Goal: Task Accomplishment & Management: Complete application form

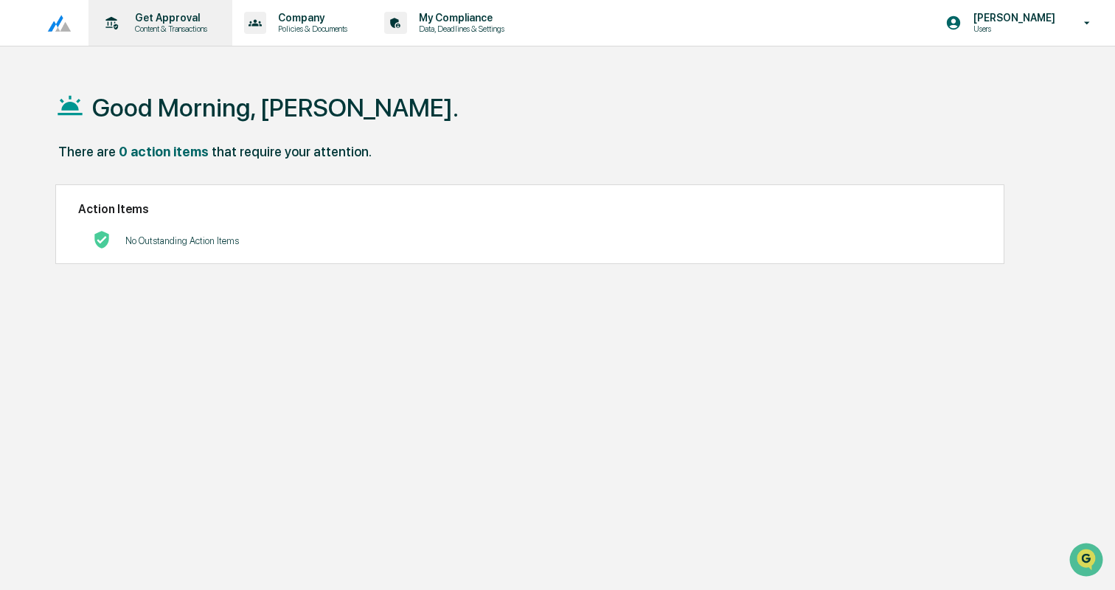
click at [156, 19] on p "Get Approval" at bounding box center [168, 18] width 91 height 12
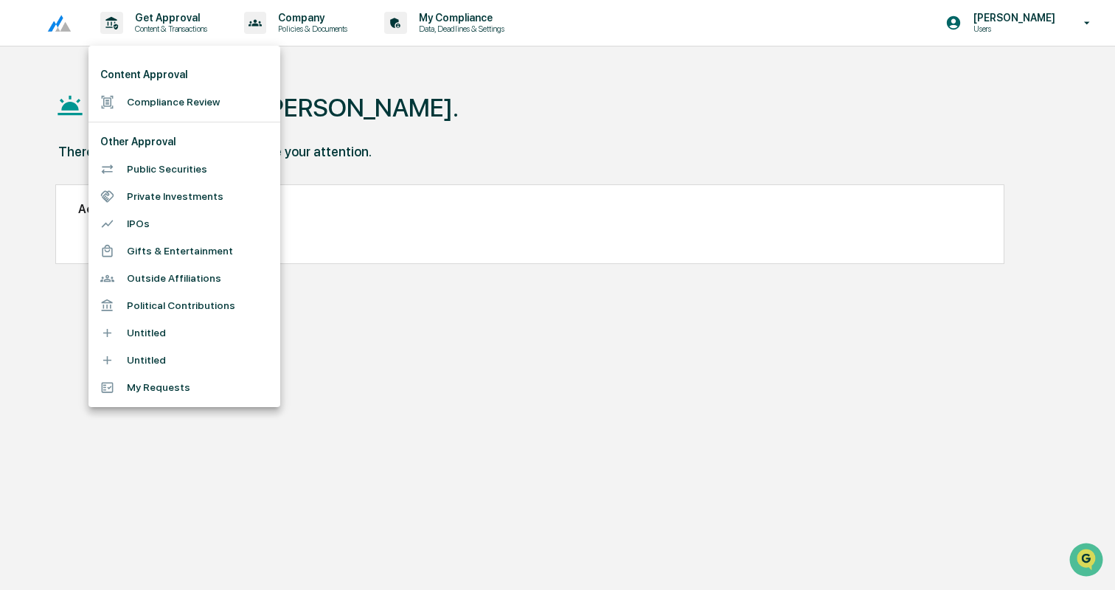
click at [173, 100] on li "Compliance Review" at bounding box center [184, 101] width 192 height 27
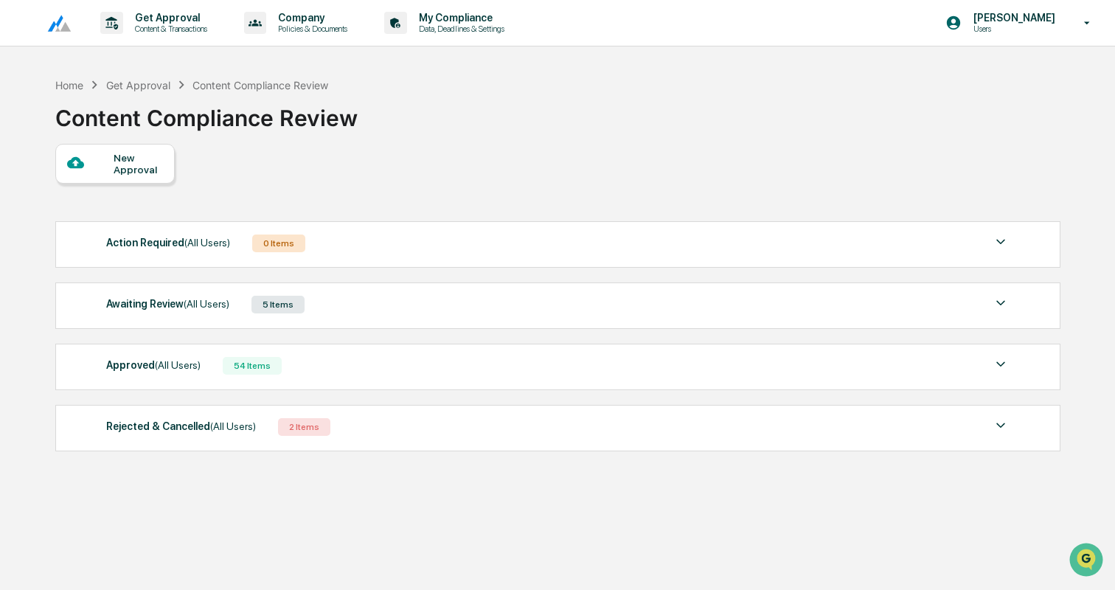
click at [324, 309] on div "Awaiting Review (All Users) 5 Items" at bounding box center [557, 304] width 903 height 21
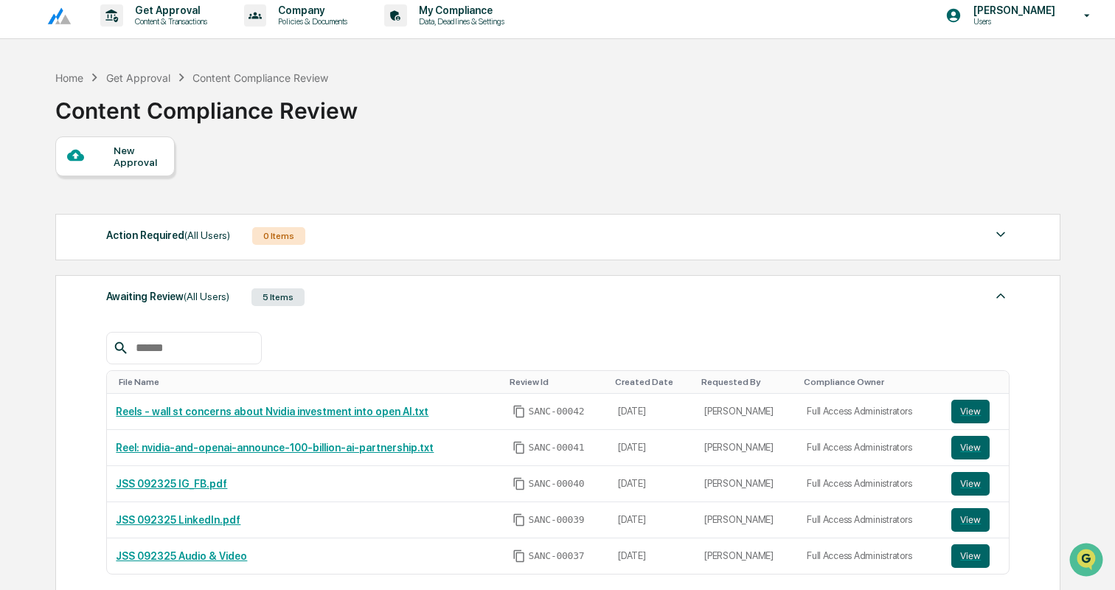
scroll to position [1, 0]
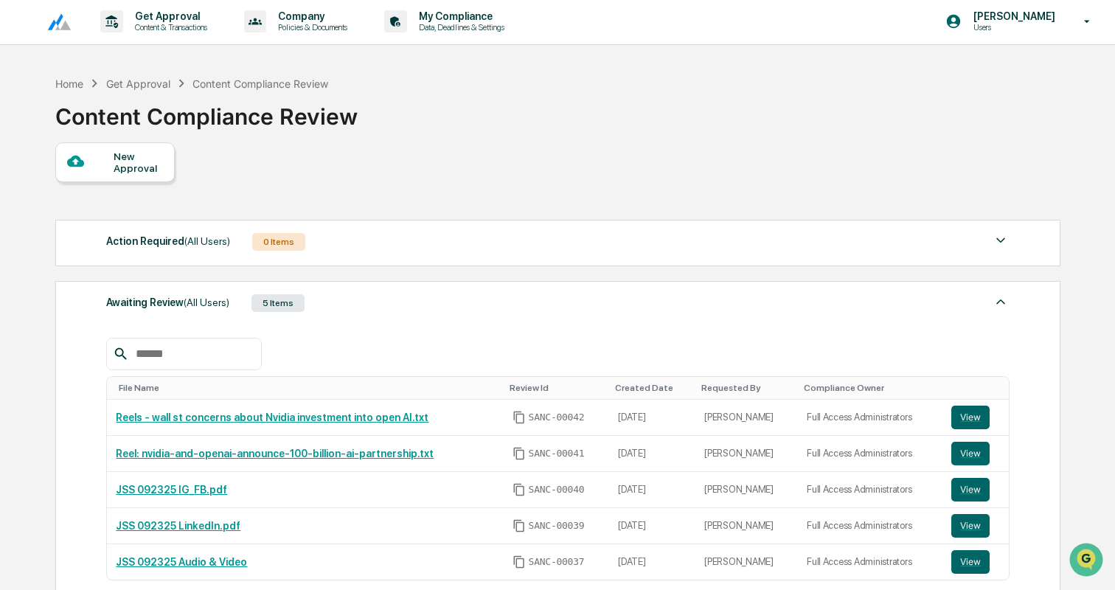
click at [137, 147] on div "New Approval" at bounding box center [114, 162] width 119 height 40
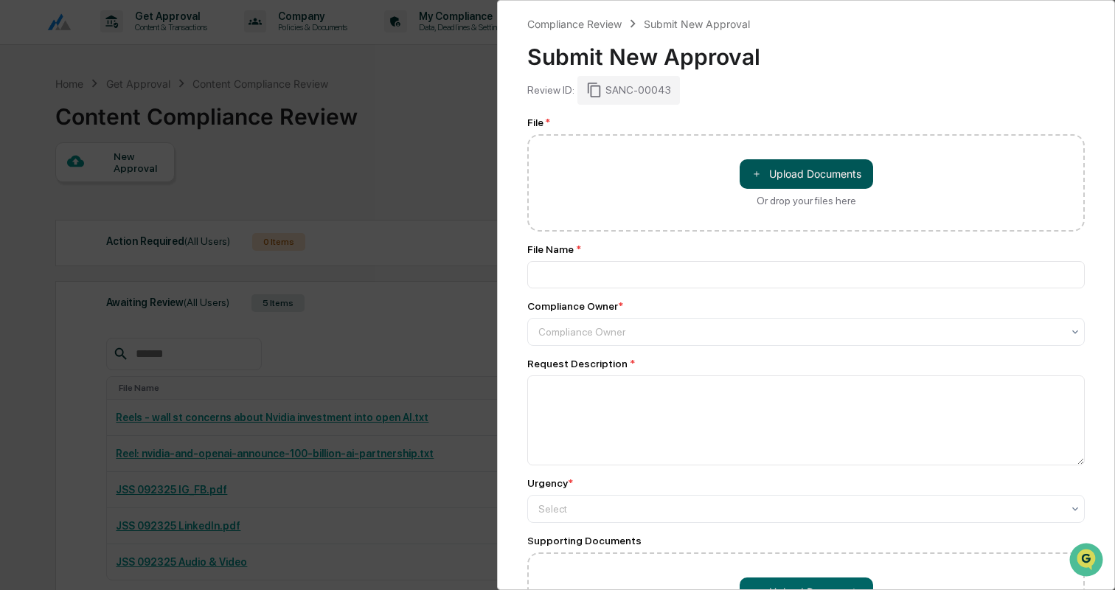
click at [780, 176] on button "＋ Upload Documents" at bounding box center [806, 173] width 133 height 29
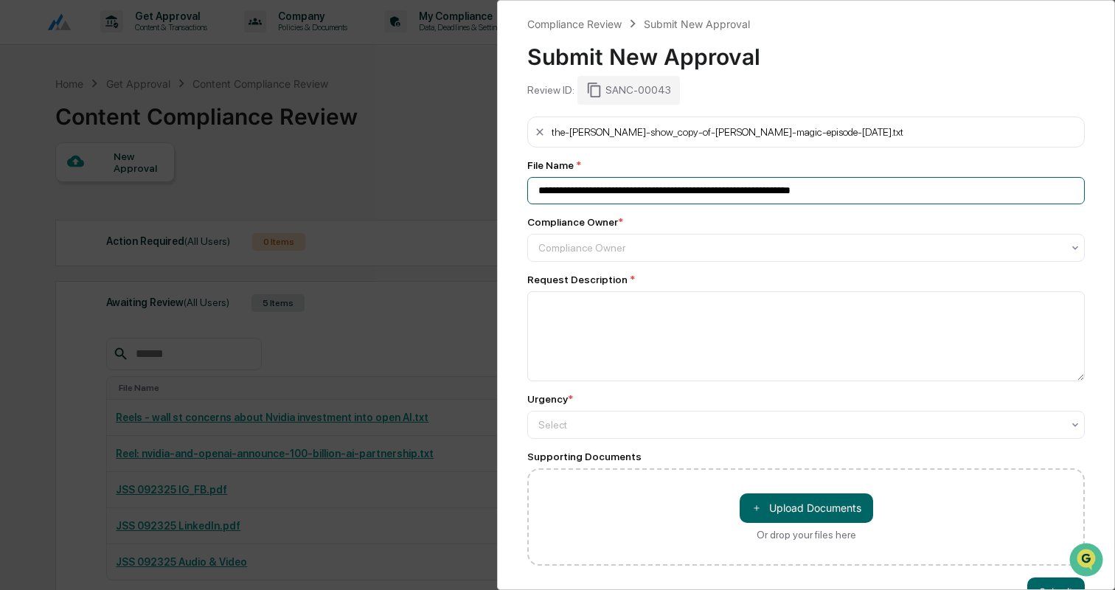
click at [618, 193] on input "**********" at bounding box center [805, 190] width 557 height 27
type input "**********"
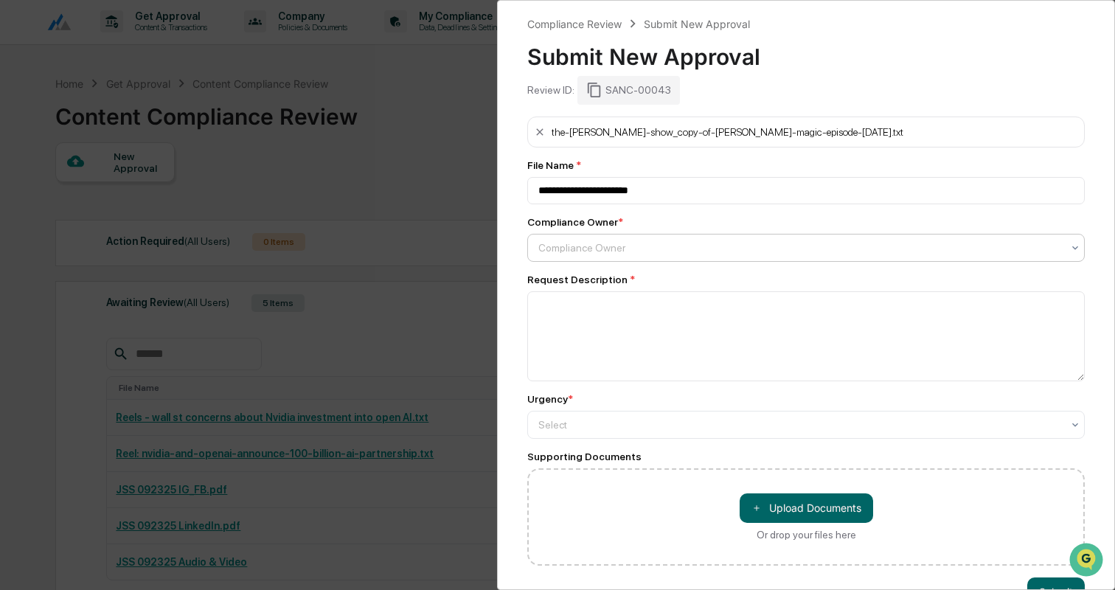
click at [571, 257] on div "Compliance Owner" at bounding box center [800, 247] width 538 height 21
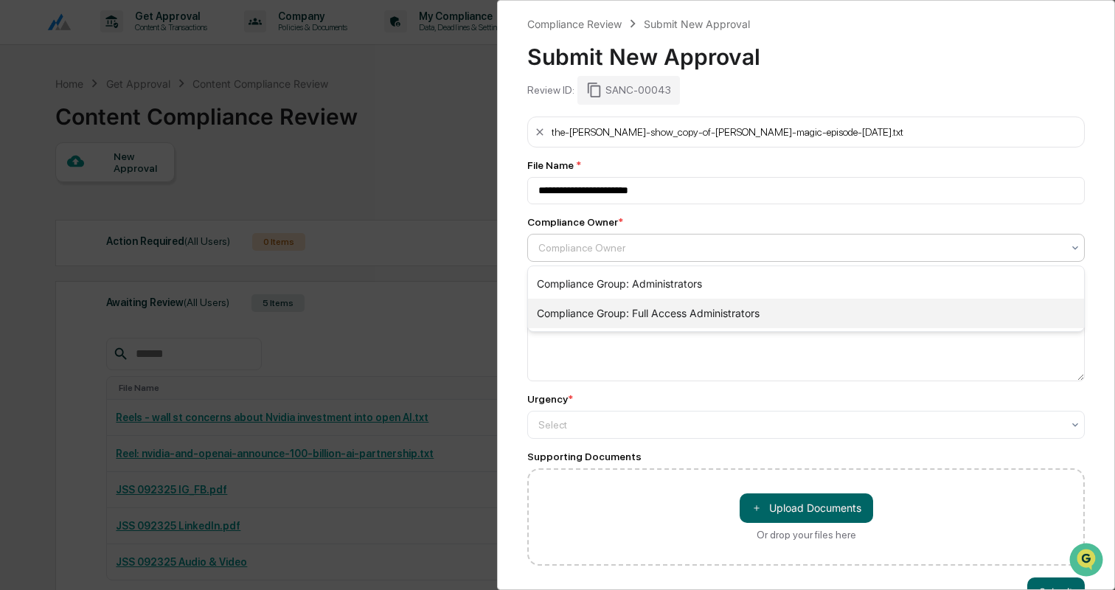
click at [595, 307] on div "Compliance Group: Full Access Administrators" at bounding box center [806, 313] width 556 height 29
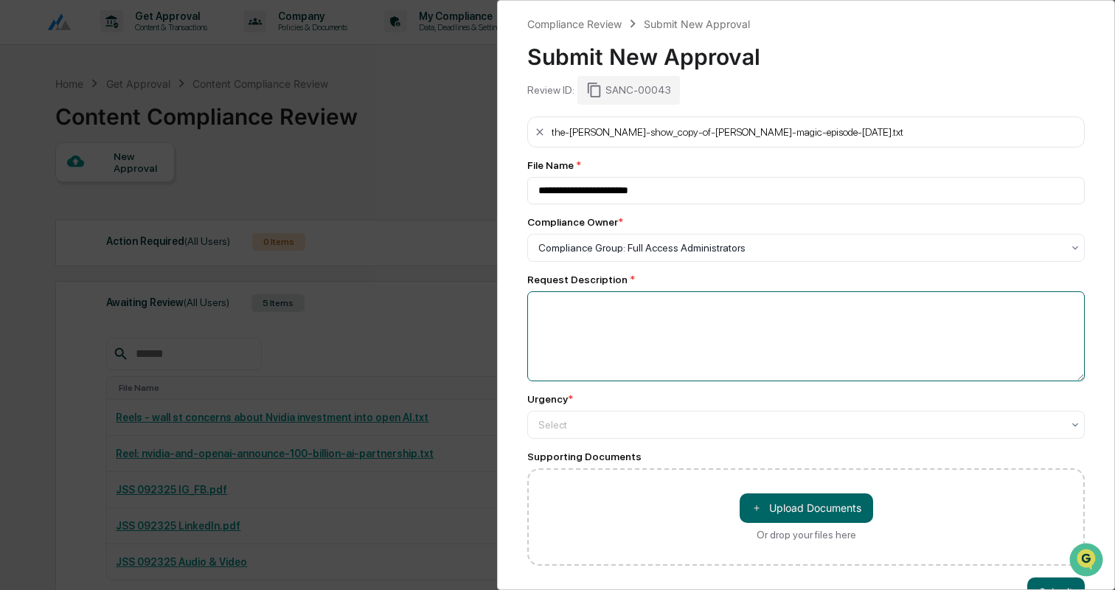
click at [597, 325] on textarea at bounding box center [805, 336] width 557 height 90
type textarea "**********"
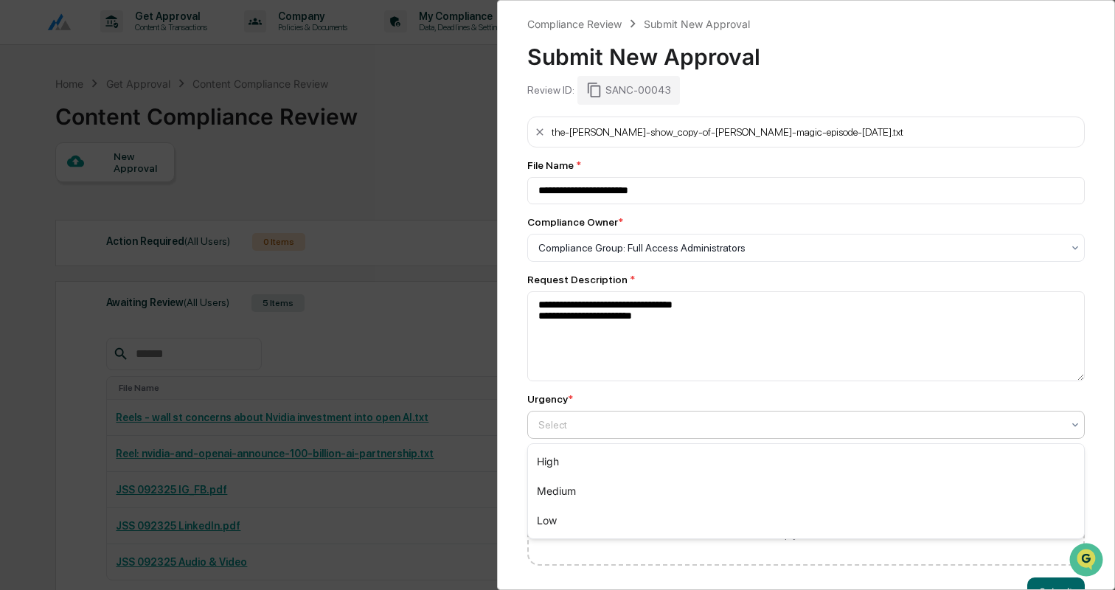
click at [553, 426] on div at bounding box center [800, 424] width 524 height 15
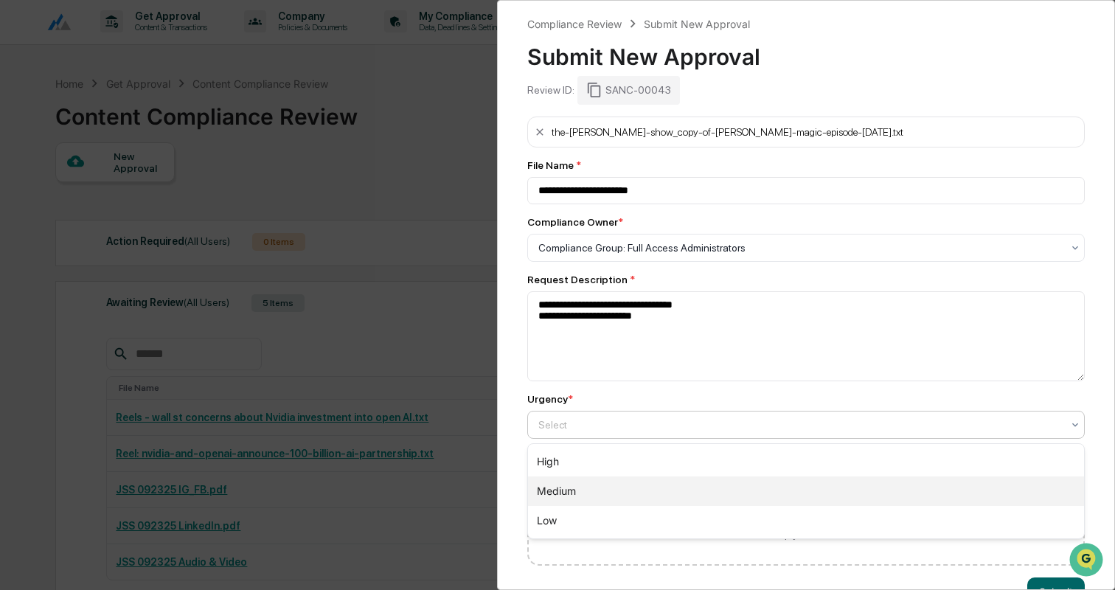
click at [562, 482] on div "Medium" at bounding box center [806, 490] width 556 height 29
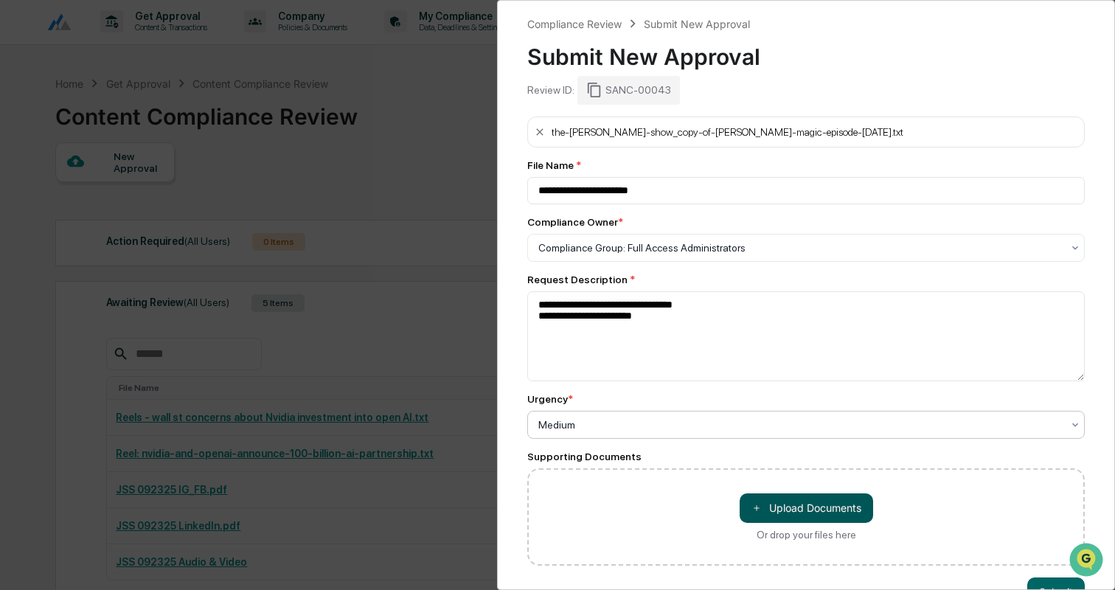
click at [769, 515] on button "＋ Upload Documents" at bounding box center [806, 507] width 133 height 29
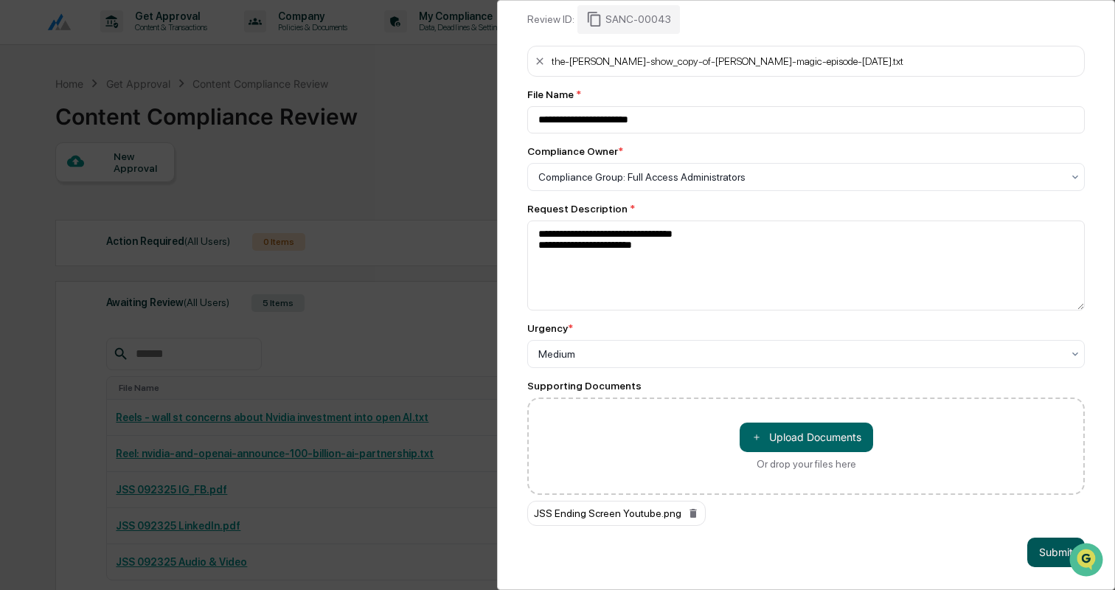
click at [1038, 543] on button "Submit" at bounding box center [1056, 552] width 58 height 29
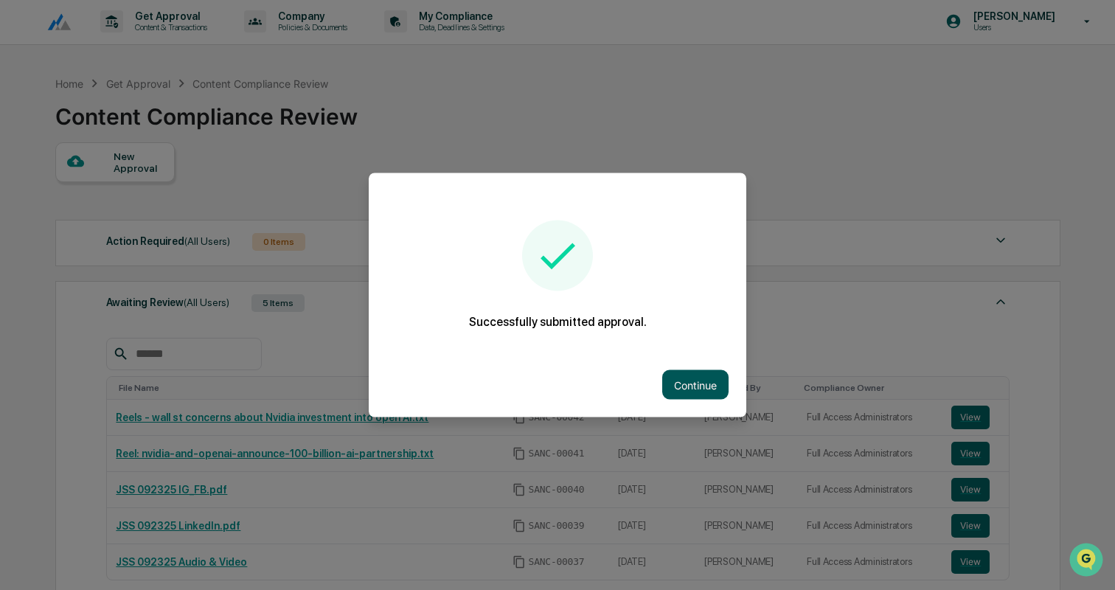
click at [689, 391] on button "Continue" at bounding box center [695, 384] width 66 height 29
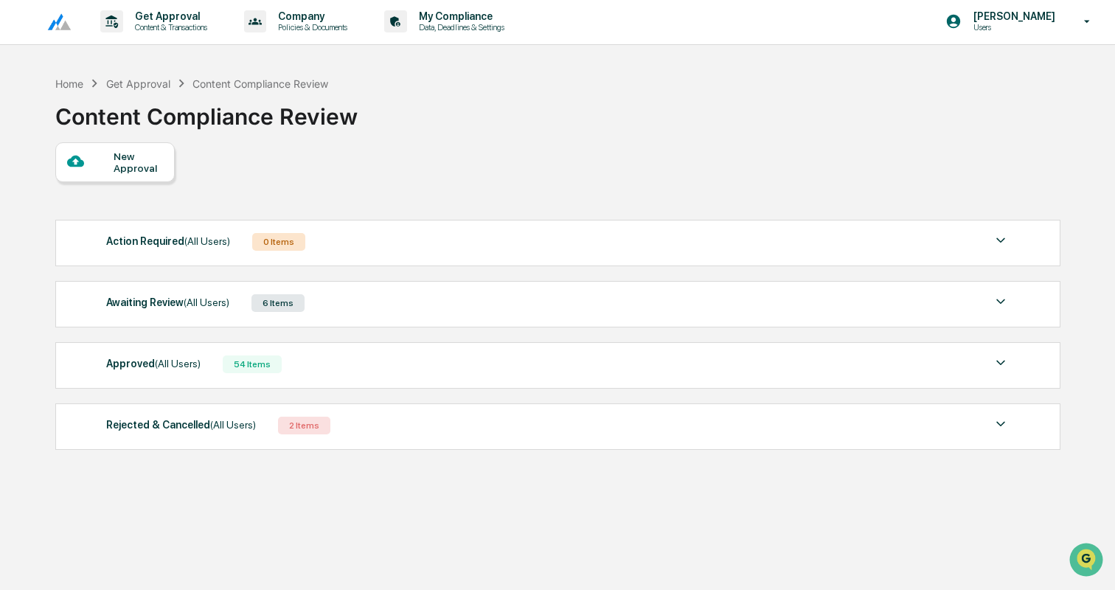
click at [472, 305] on div "Awaiting Review (All Users) 6 Items" at bounding box center [557, 303] width 903 height 21
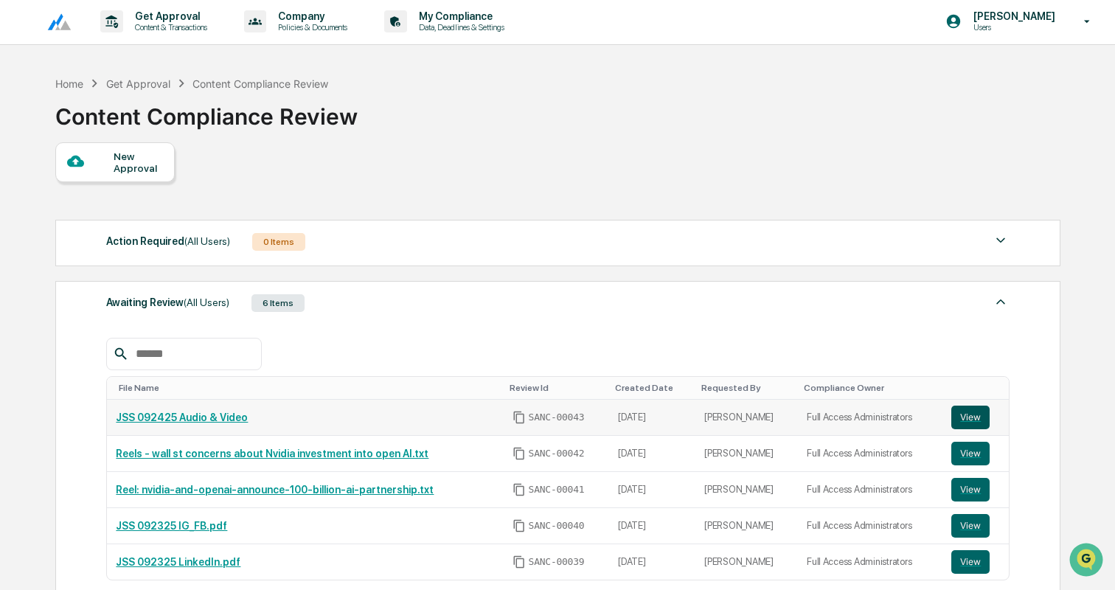
click at [968, 414] on button "View" at bounding box center [970, 418] width 38 height 24
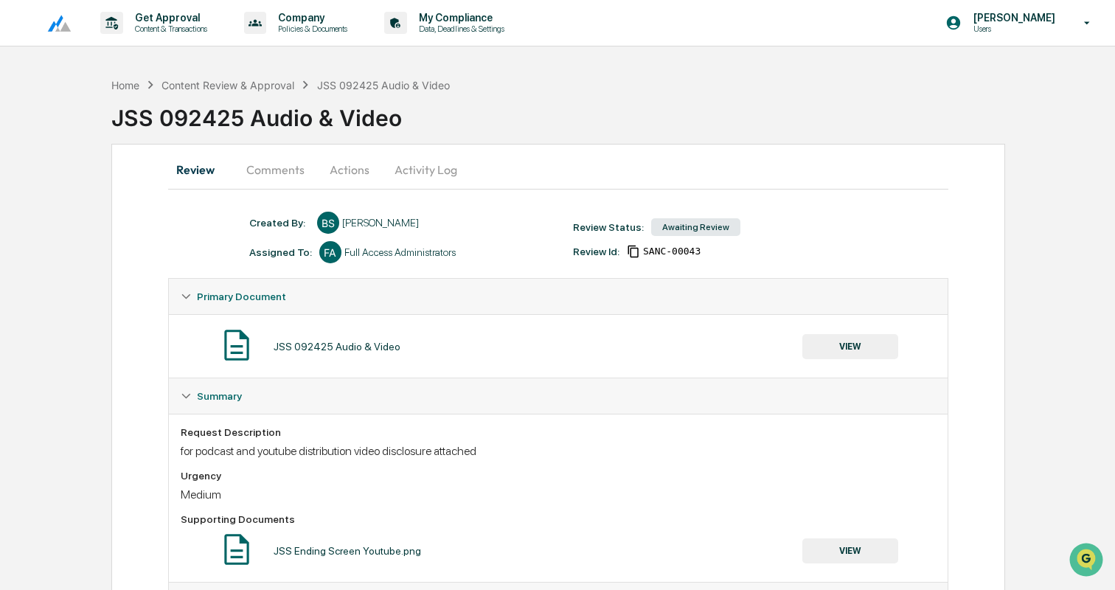
click at [345, 163] on button "Actions" at bounding box center [349, 169] width 66 height 35
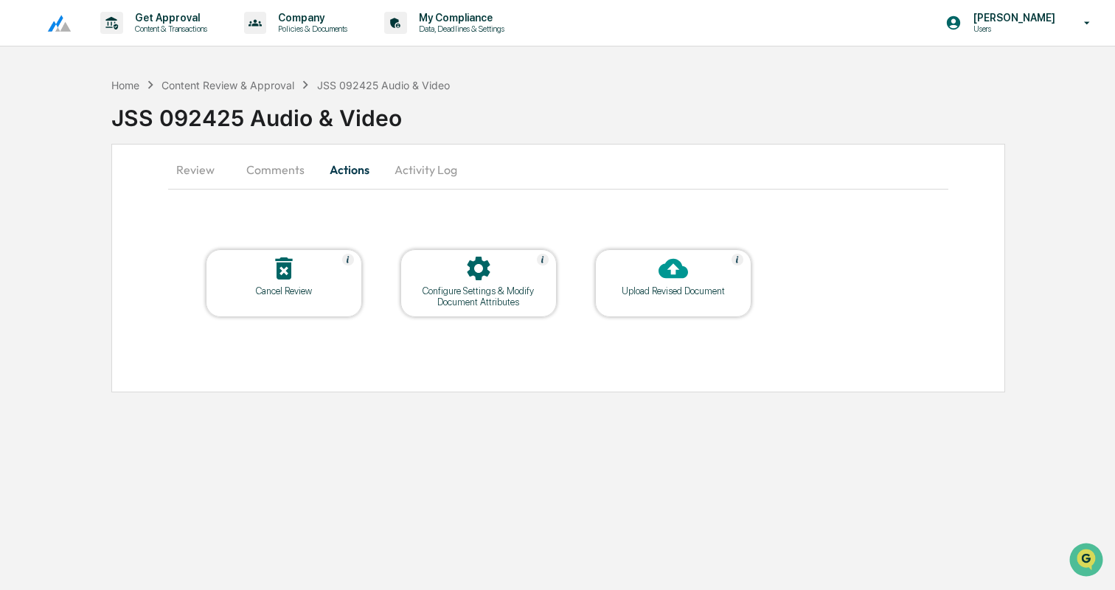
click at [665, 268] on icon at bounding box center [672, 269] width 29 height 20
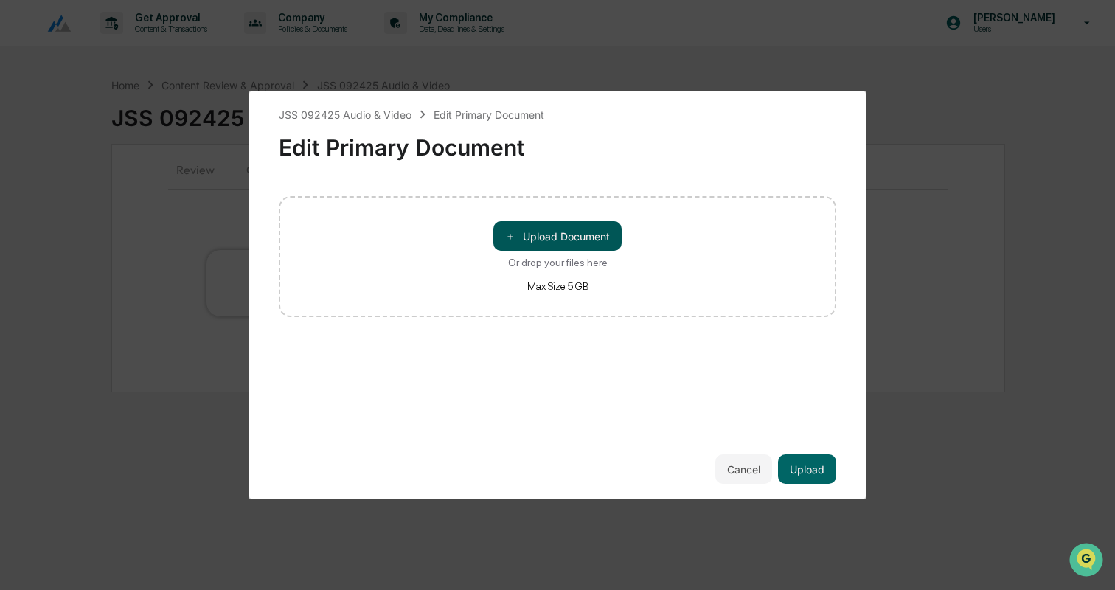
click at [568, 237] on button "＋ Upload Document" at bounding box center [557, 235] width 128 height 29
click at [752, 467] on button "Cancel" at bounding box center [743, 468] width 57 height 29
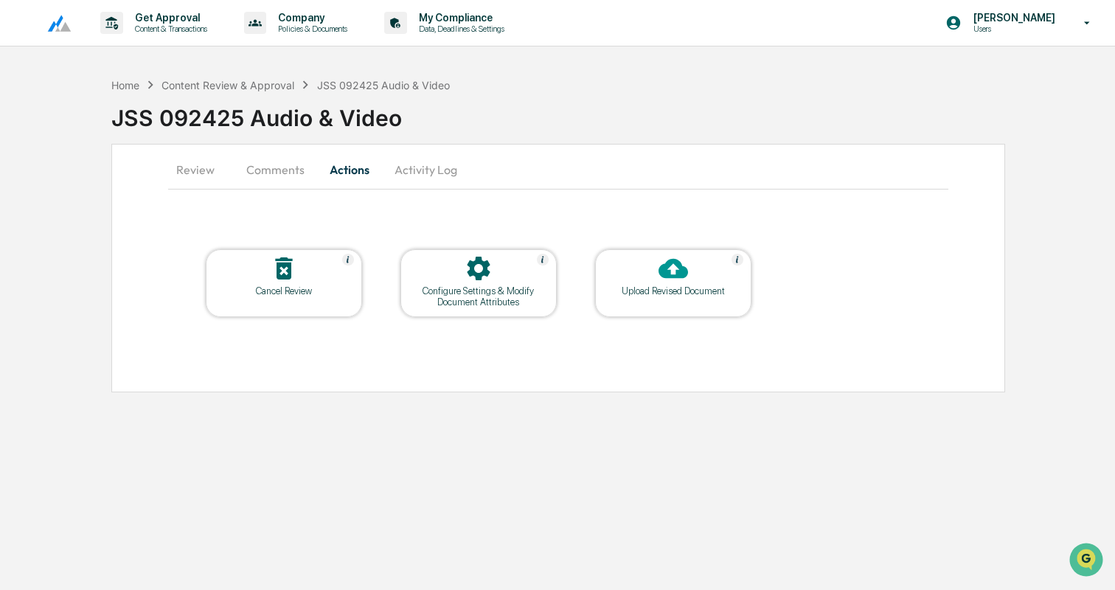
click at [682, 293] on div "Upload Revised Document" at bounding box center [673, 290] width 133 height 11
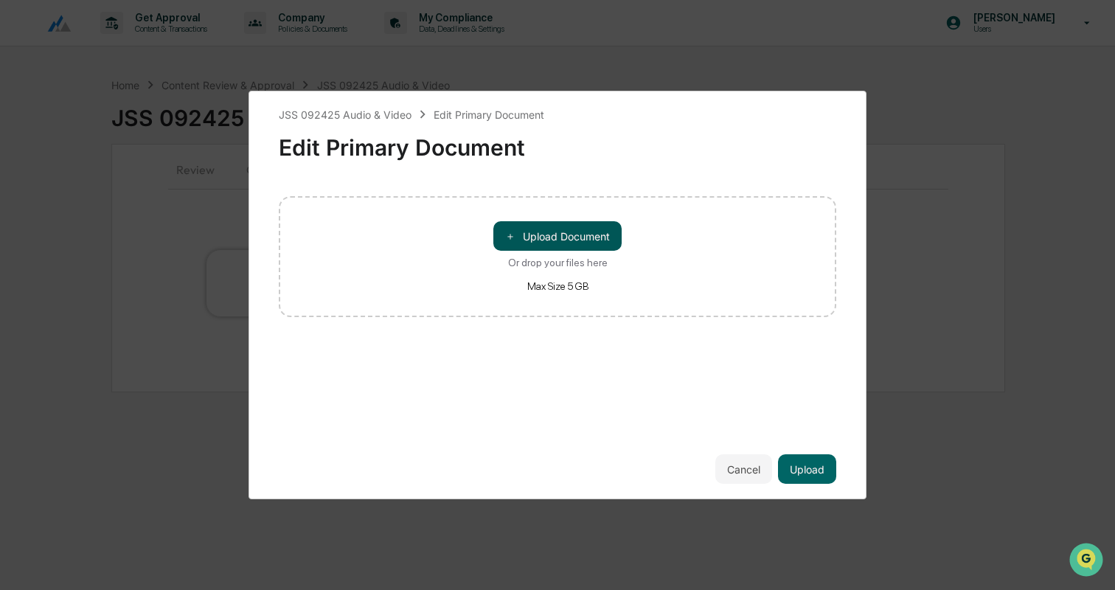
click at [543, 231] on button "＋ Upload Document" at bounding box center [557, 235] width 128 height 29
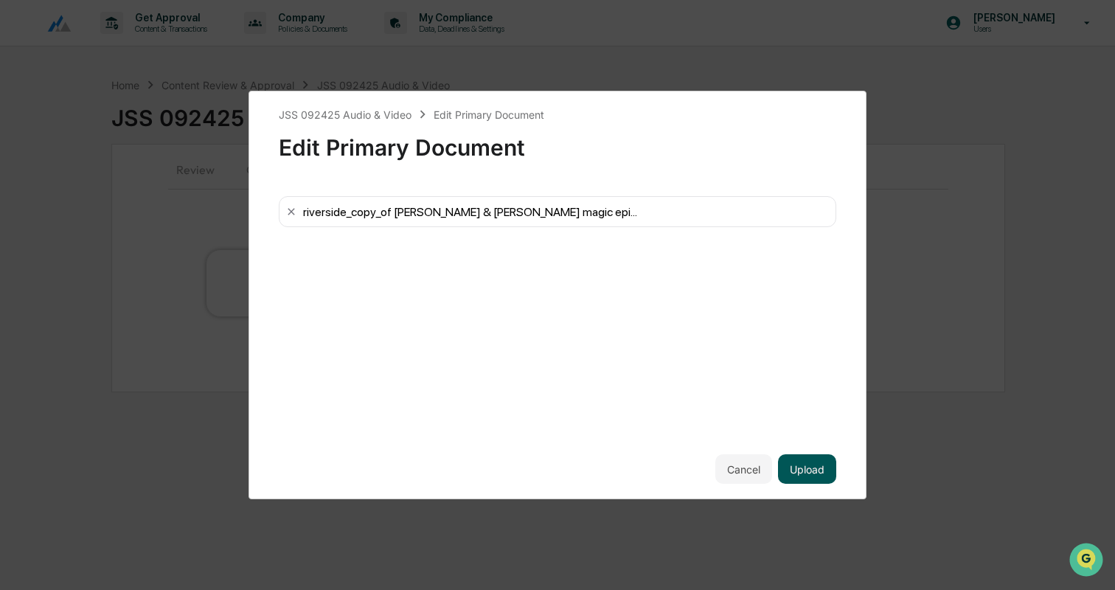
click at [796, 463] on button "Upload" at bounding box center [807, 468] width 58 height 29
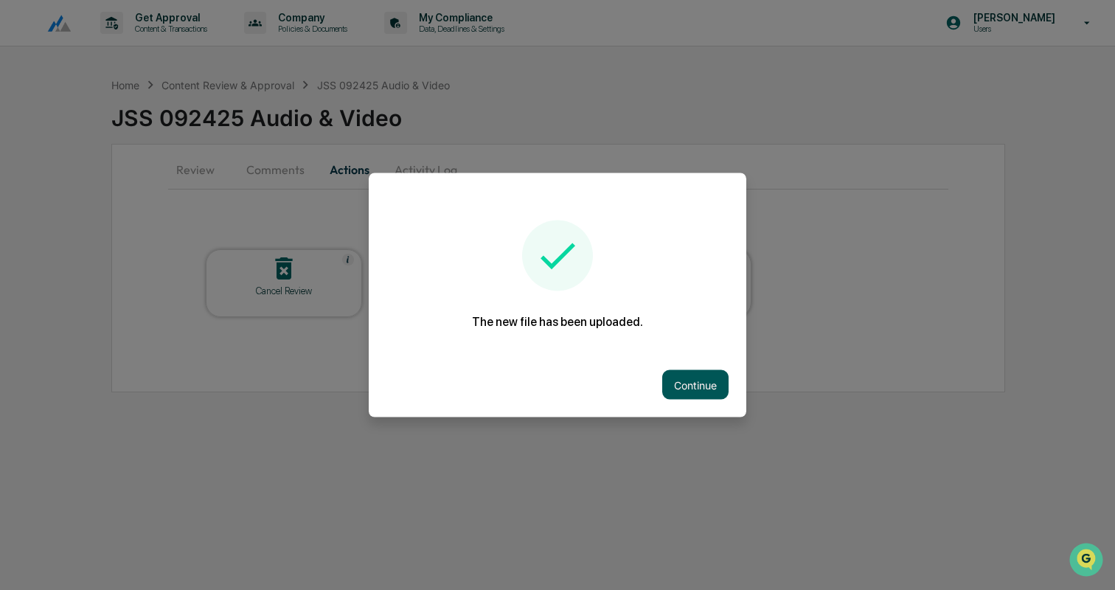
click at [686, 383] on button "Continue" at bounding box center [695, 384] width 66 height 29
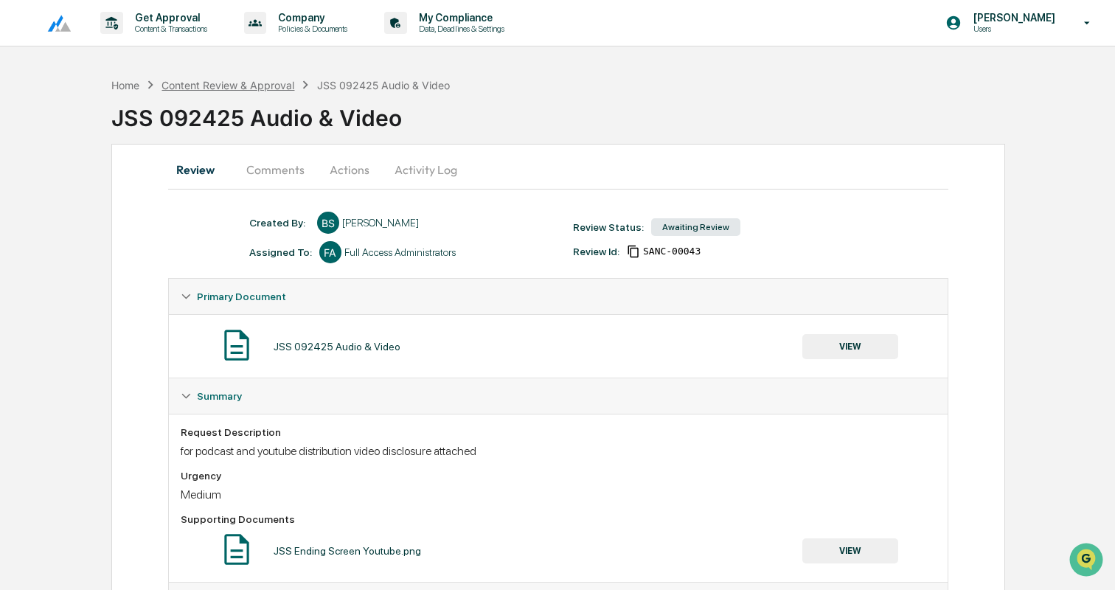
click at [260, 80] on div "Content Review & Approval" at bounding box center [227, 85] width 133 height 13
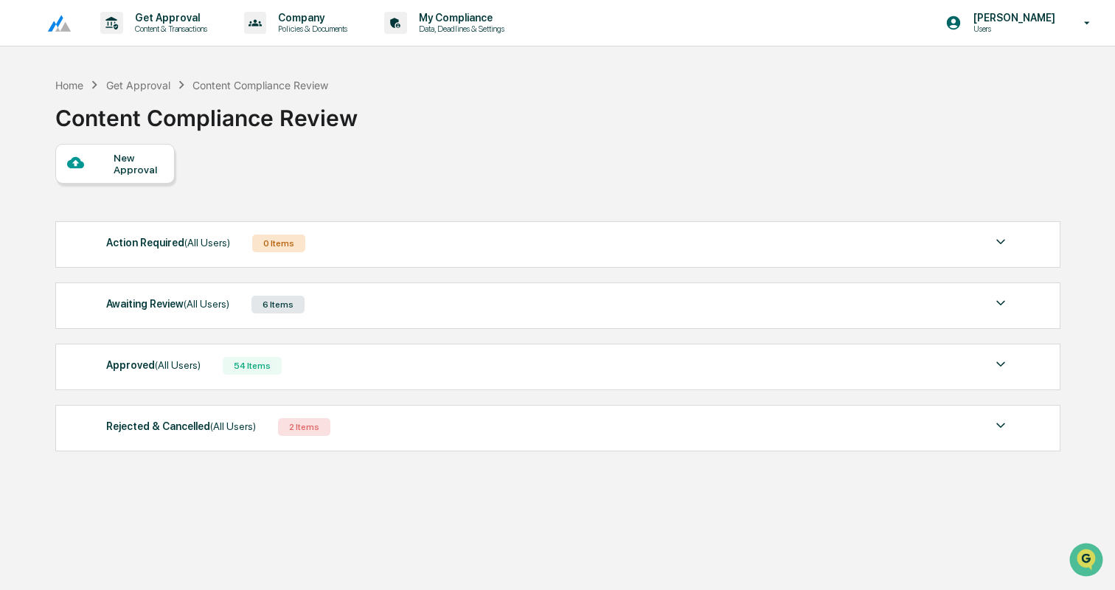
click at [150, 167] on div "New Approval" at bounding box center [138, 164] width 49 height 24
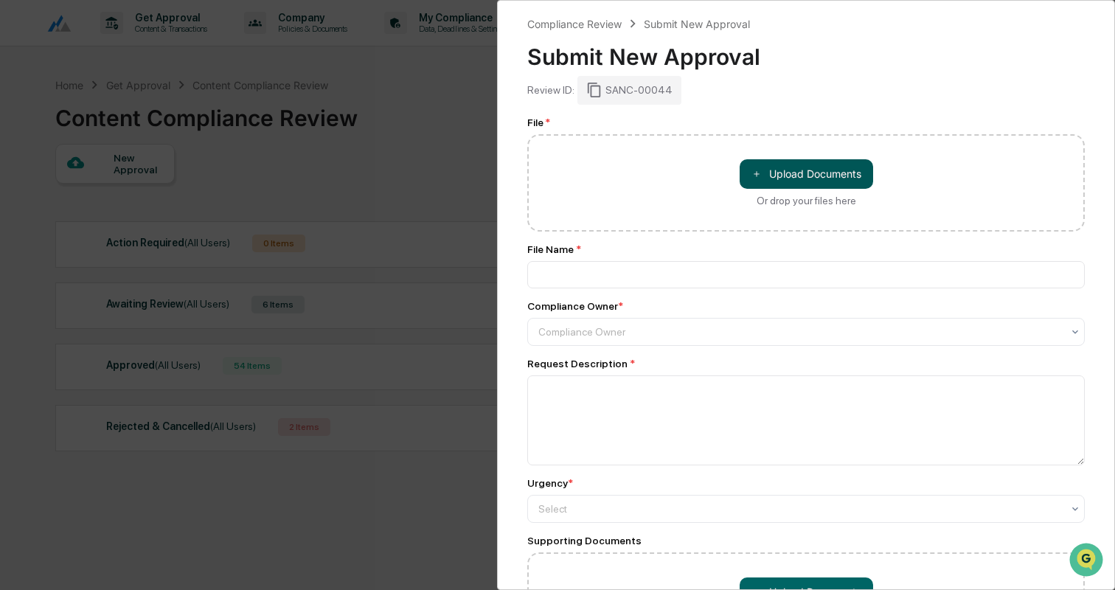
click at [799, 170] on button "＋ Upload Documents" at bounding box center [806, 173] width 133 height 29
type input "**********"
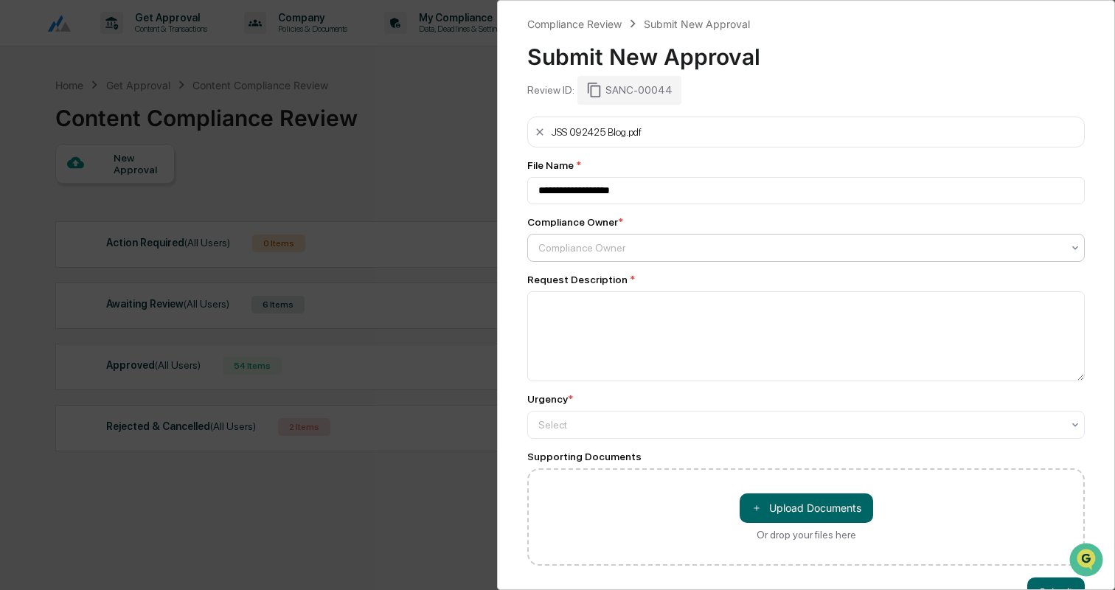
click at [658, 243] on div at bounding box center [800, 247] width 524 height 15
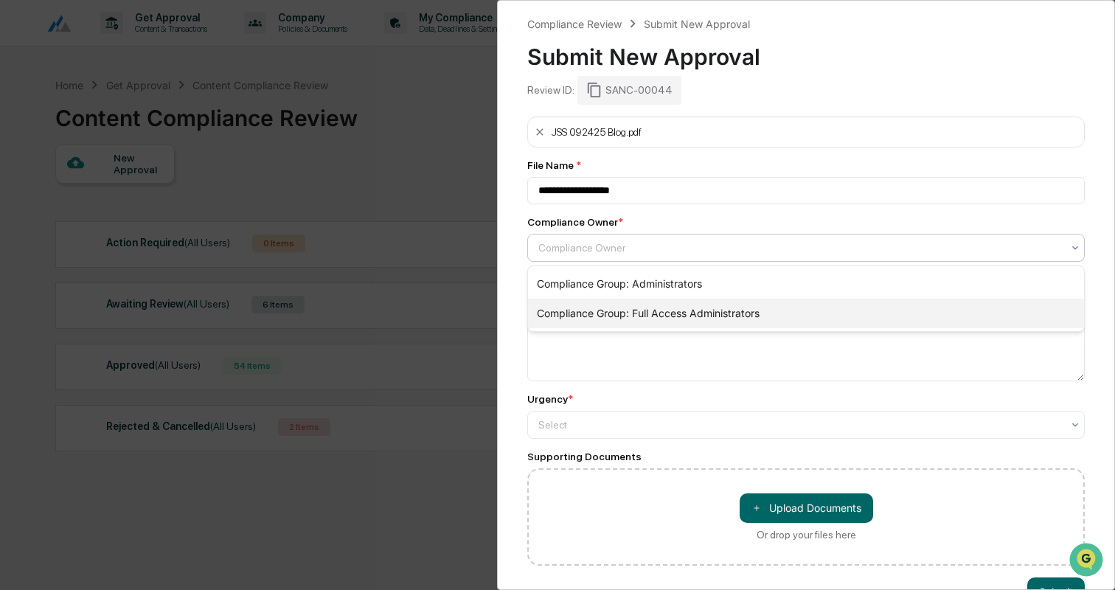
click at [668, 309] on div "Compliance Group: Full Access Administrators" at bounding box center [806, 313] width 556 height 29
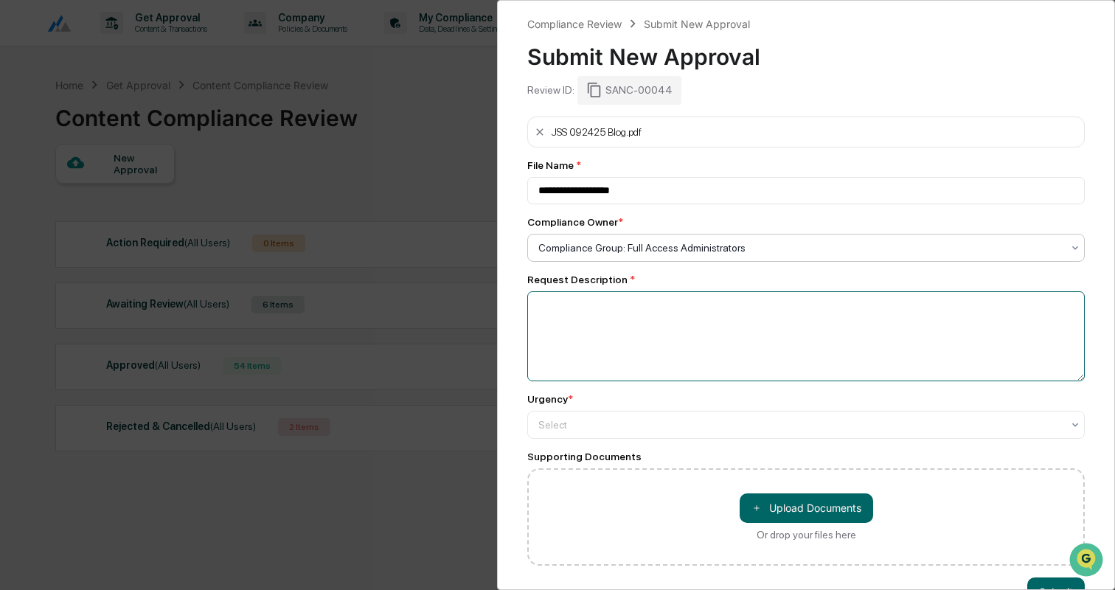
click at [668, 309] on textarea at bounding box center [805, 336] width 557 height 90
type textarea "**********"
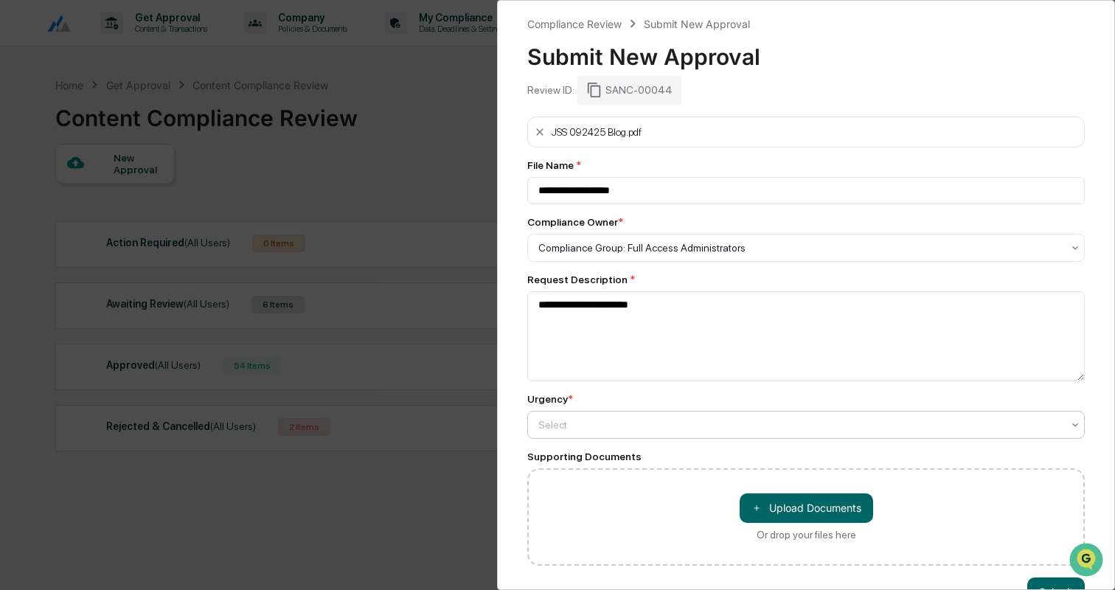
click at [656, 419] on div at bounding box center [800, 424] width 524 height 15
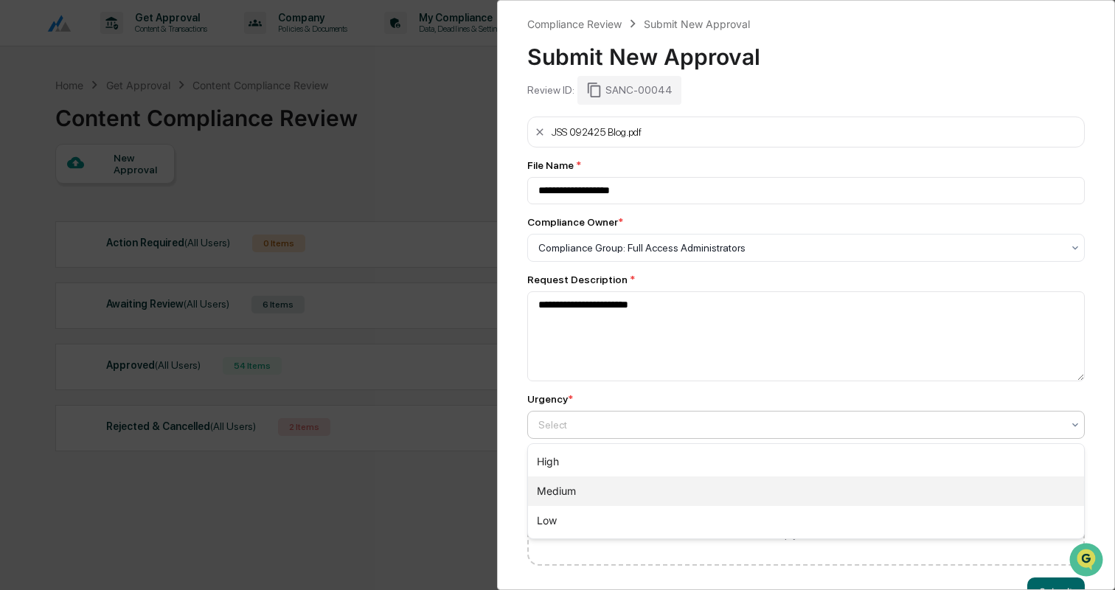
click at [602, 487] on div "Medium" at bounding box center [806, 490] width 556 height 29
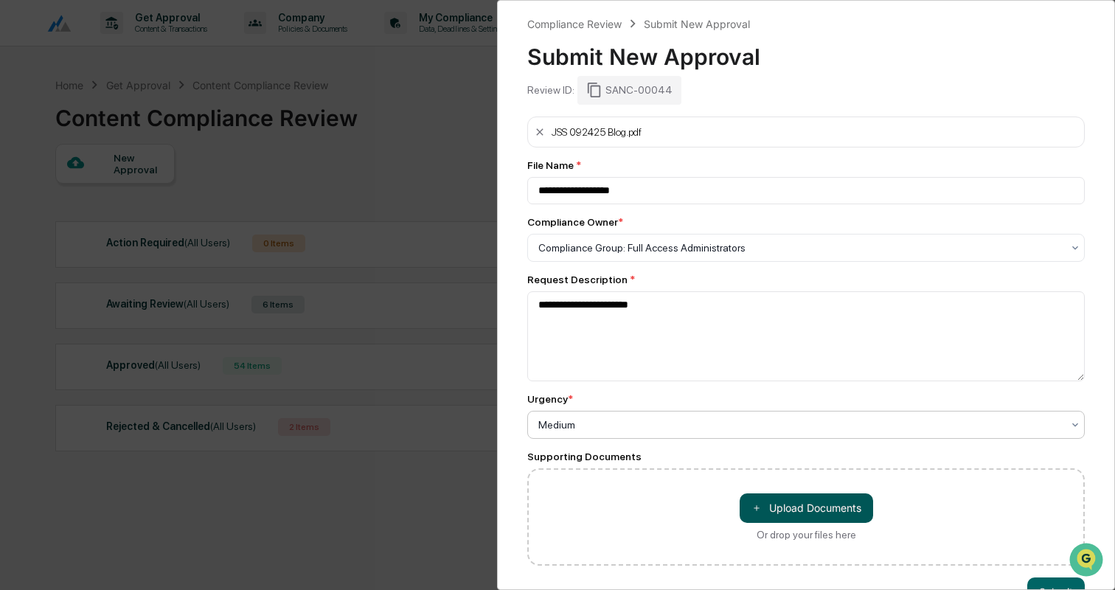
scroll to position [41, 0]
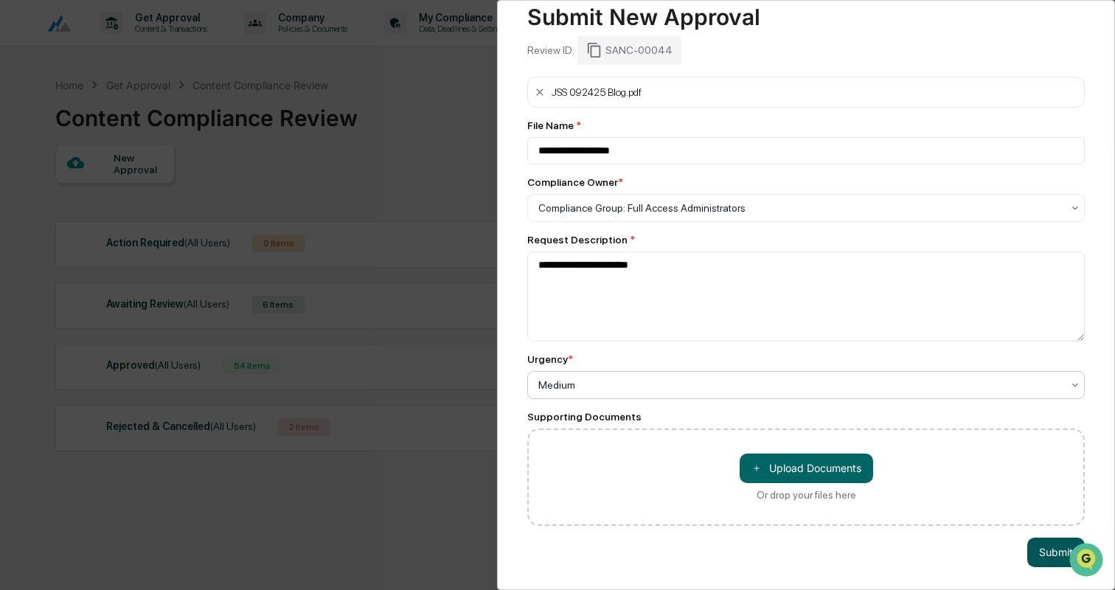
click at [1036, 549] on button "Submit" at bounding box center [1056, 552] width 58 height 29
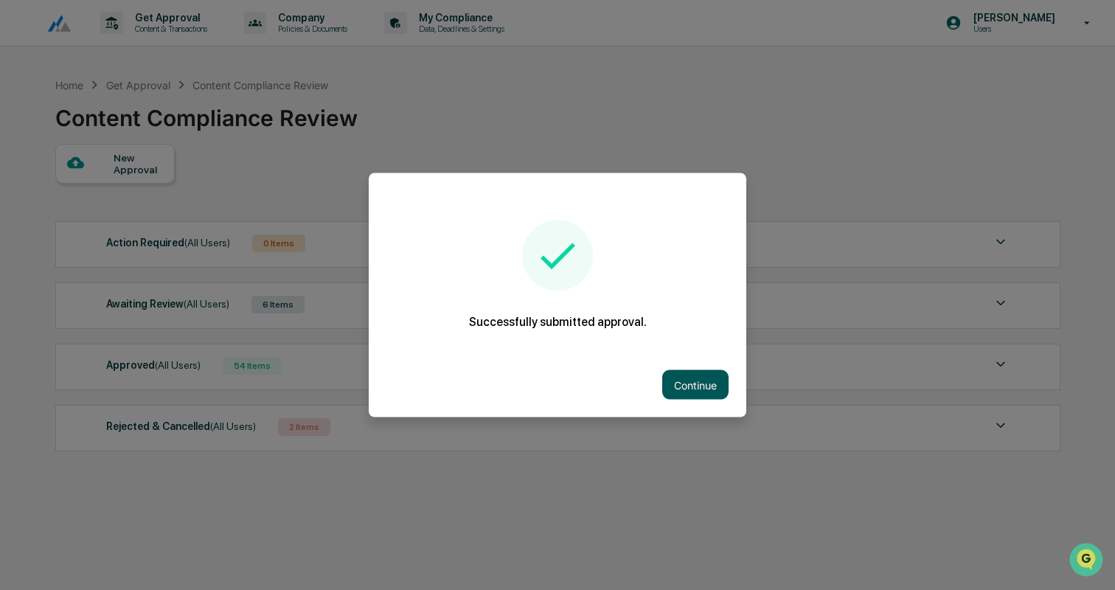
click at [698, 379] on button "Continue" at bounding box center [695, 384] width 66 height 29
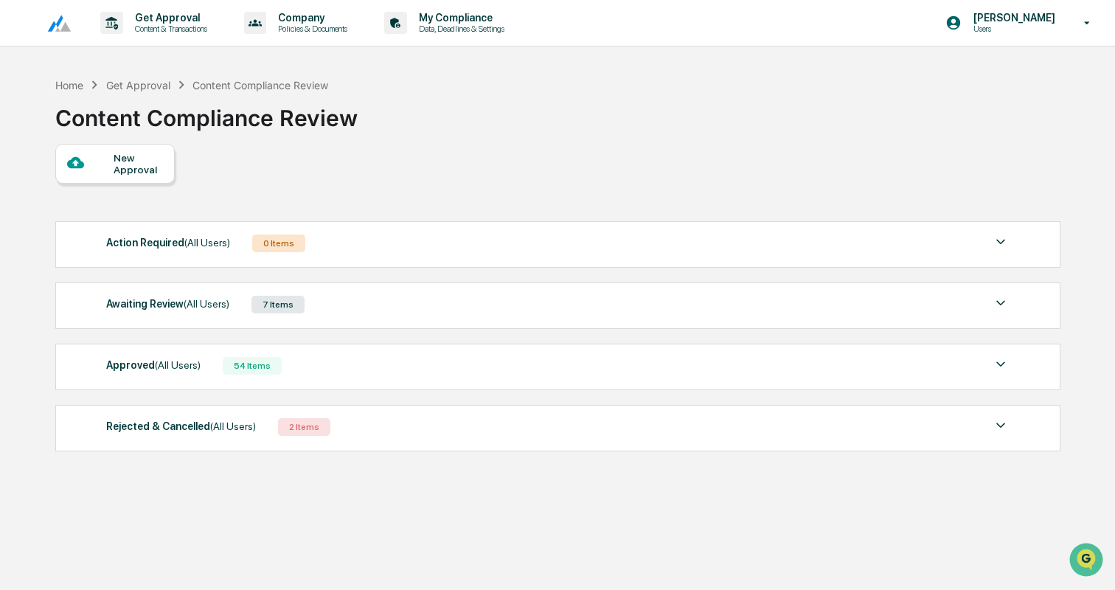
click at [642, 309] on div "Awaiting Review (All Users) 7 Items" at bounding box center [557, 304] width 903 height 21
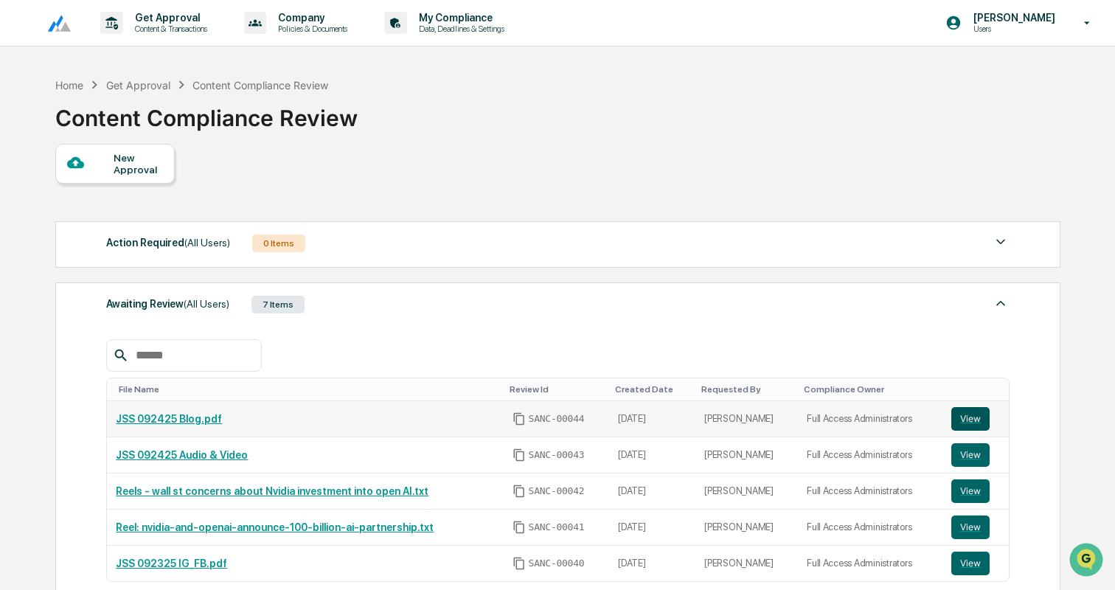
click at [974, 417] on button "View" at bounding box center [970, 419] width 38 height 24
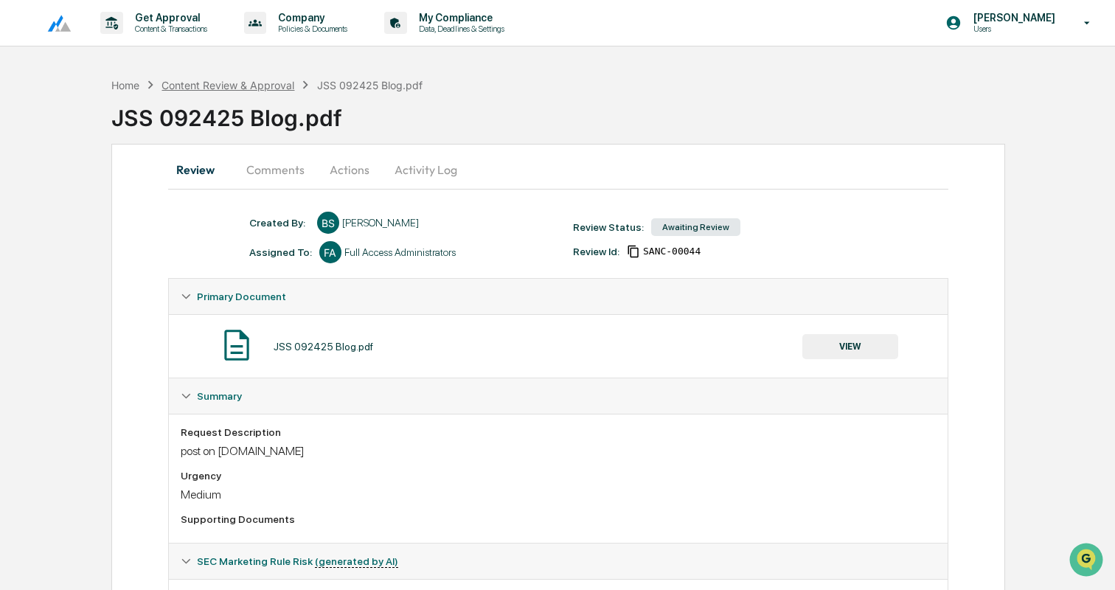
click at [225, 84] on div "Content Review & Approval" at bounding box center [227, 85] width 133 height 13
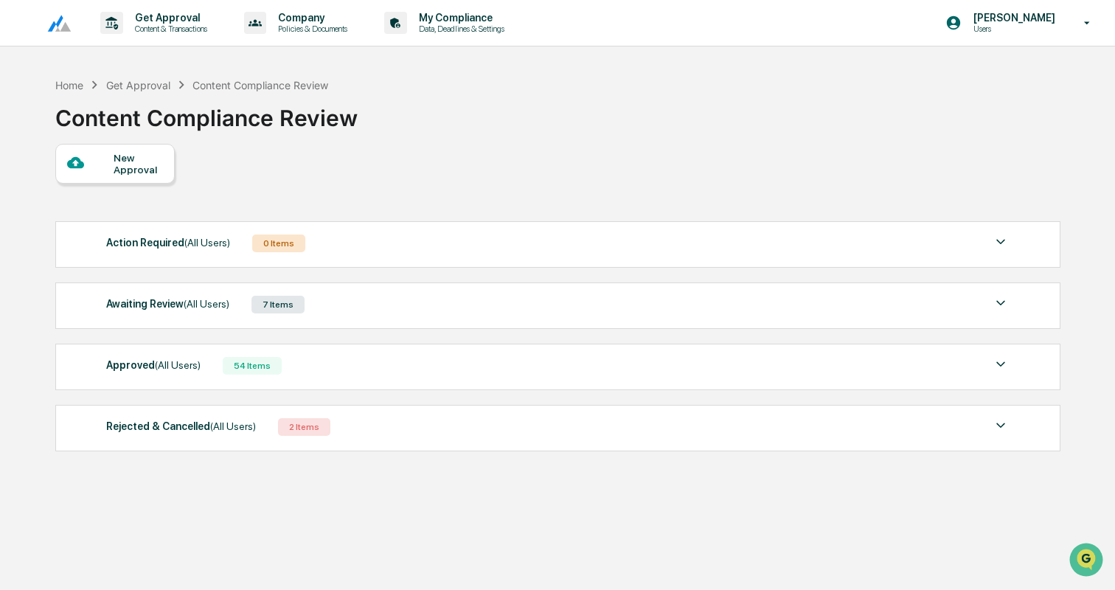
click at [134, 167] on div "New Approval" at bounding box center [138, 164] width 49 height 24
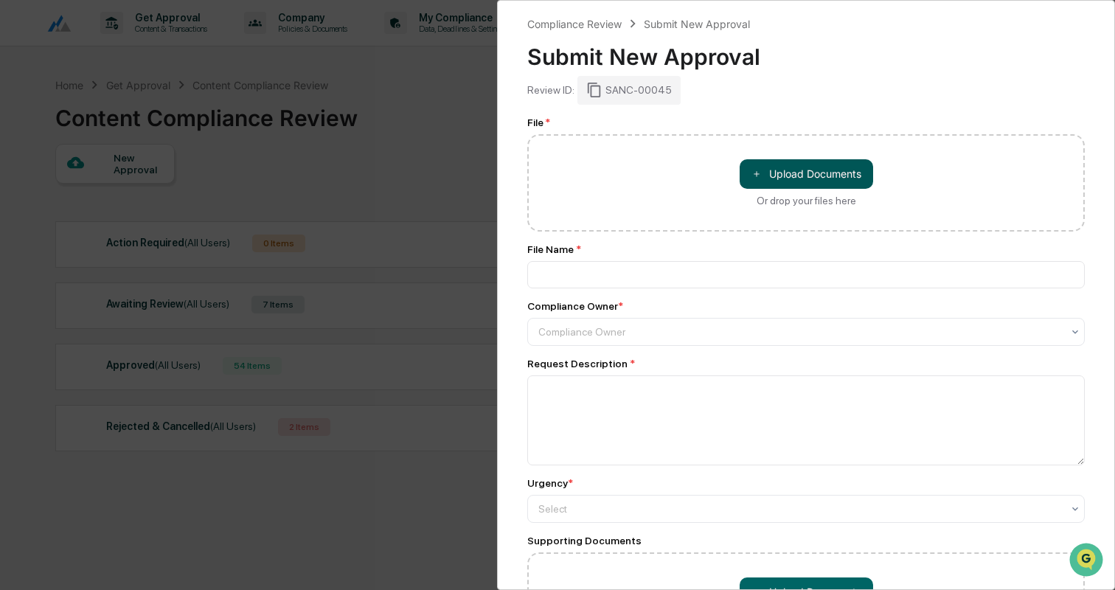
click at [787, 173] on button "＋ Upload Documents" at bounding box center [806, 173] width 133 height 29
type input "**********"
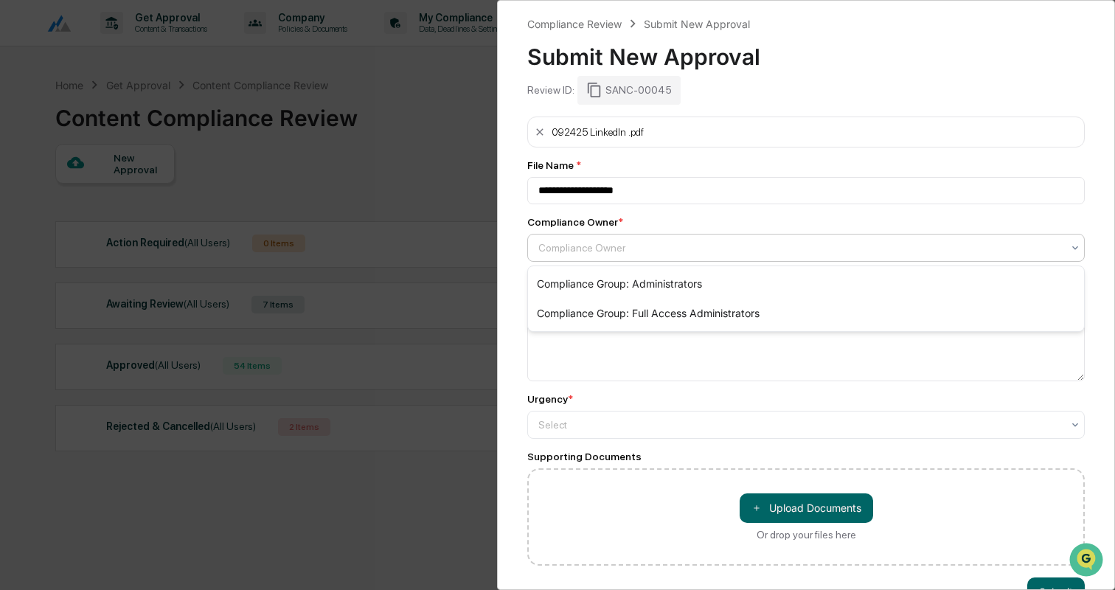
click at [603, 251] on div at bounding box center [800, 247] width 524 height 15
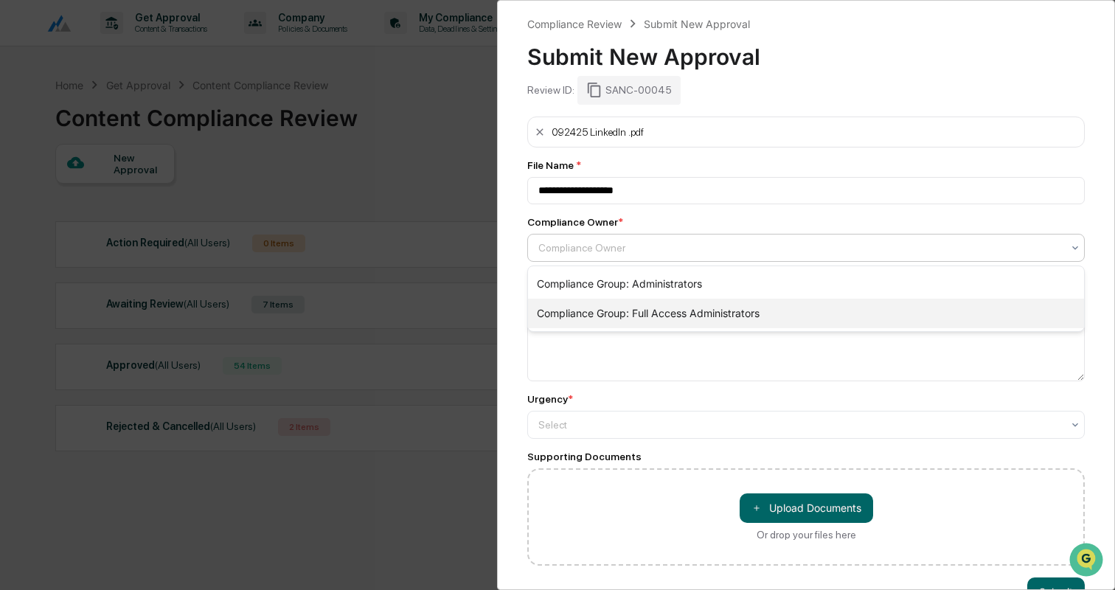
click at [605, 316] on div "Compliance Group: Full Access Administrators" at bounding box center [806, 313] width 556 height 29
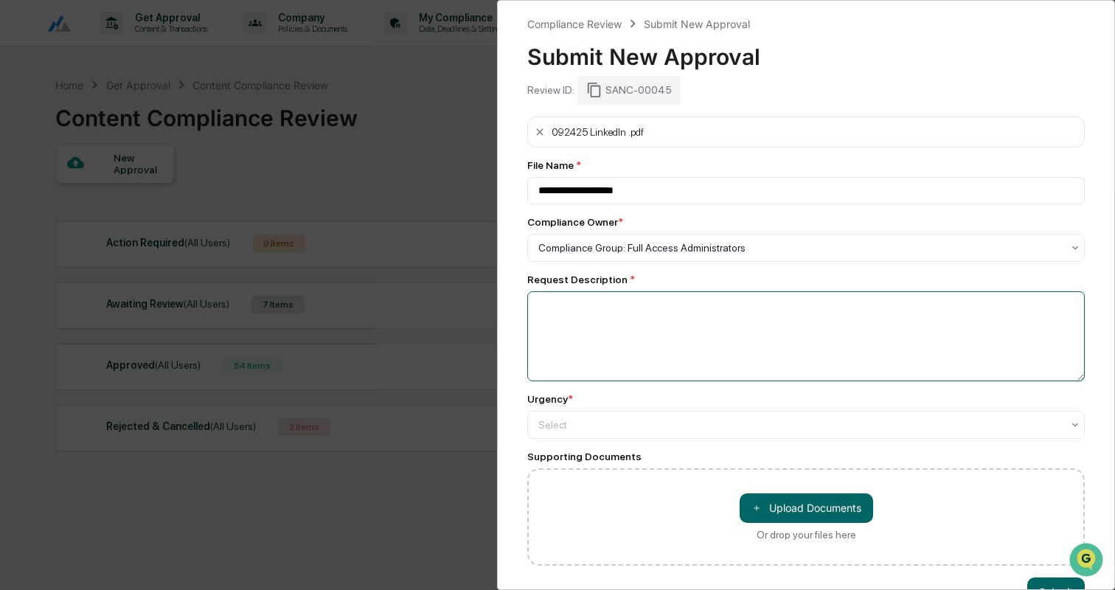
click at [605, 316] on textarea at bounding box center [805, 336] width 557 height 90
type textarea "**********"
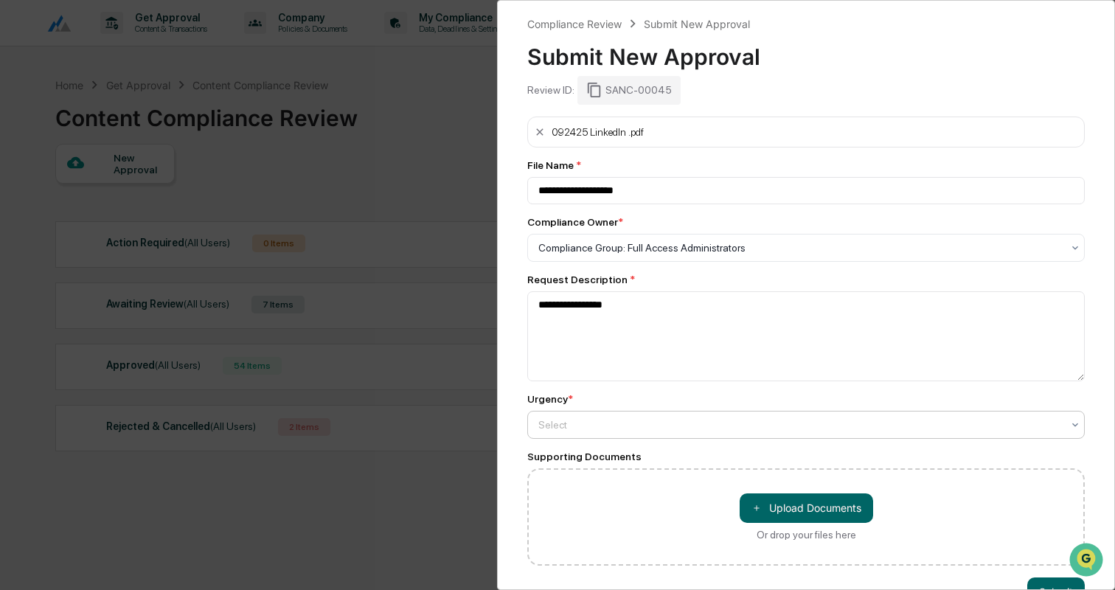
click at [637, 422] on div at bounding box center [800, 424] width 524 height 15
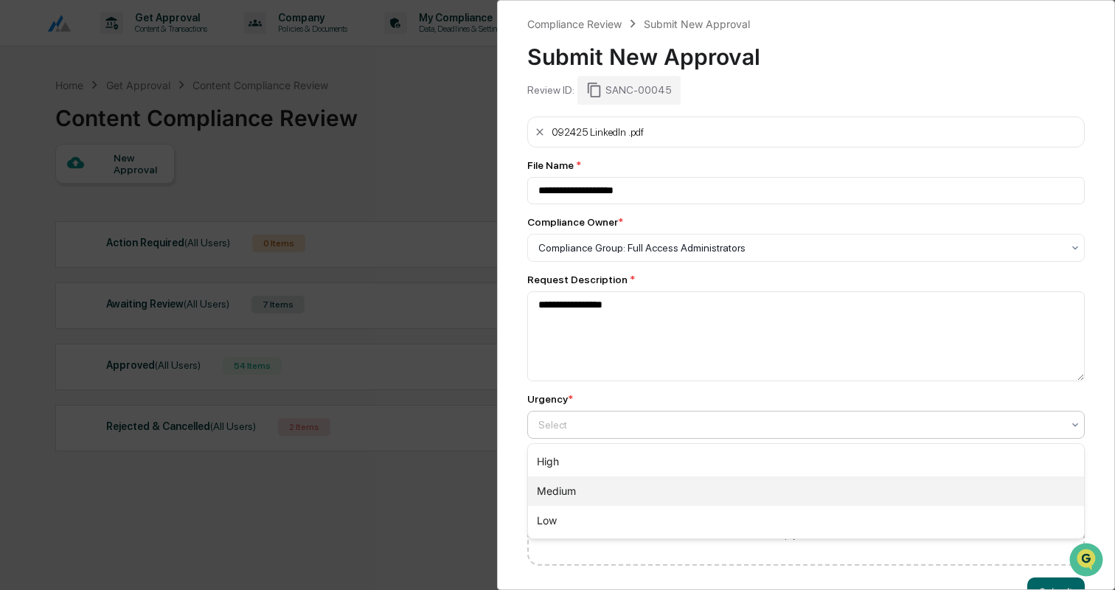
click at [598, 490] on div "Medium" at bounding box center [806, 490] width 556 height 29
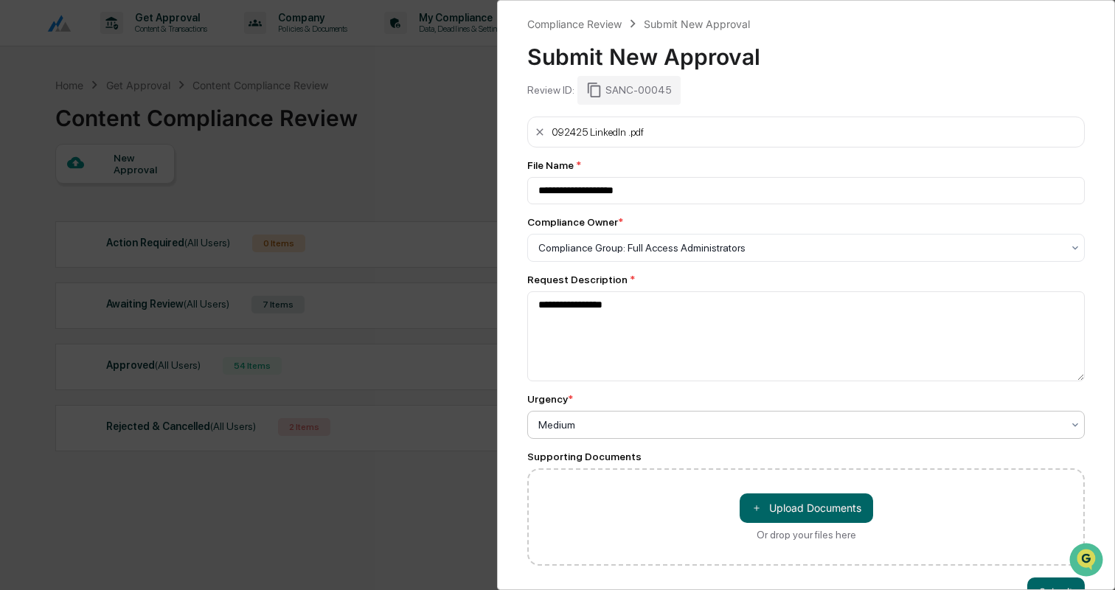
scroll to position [41, 0]
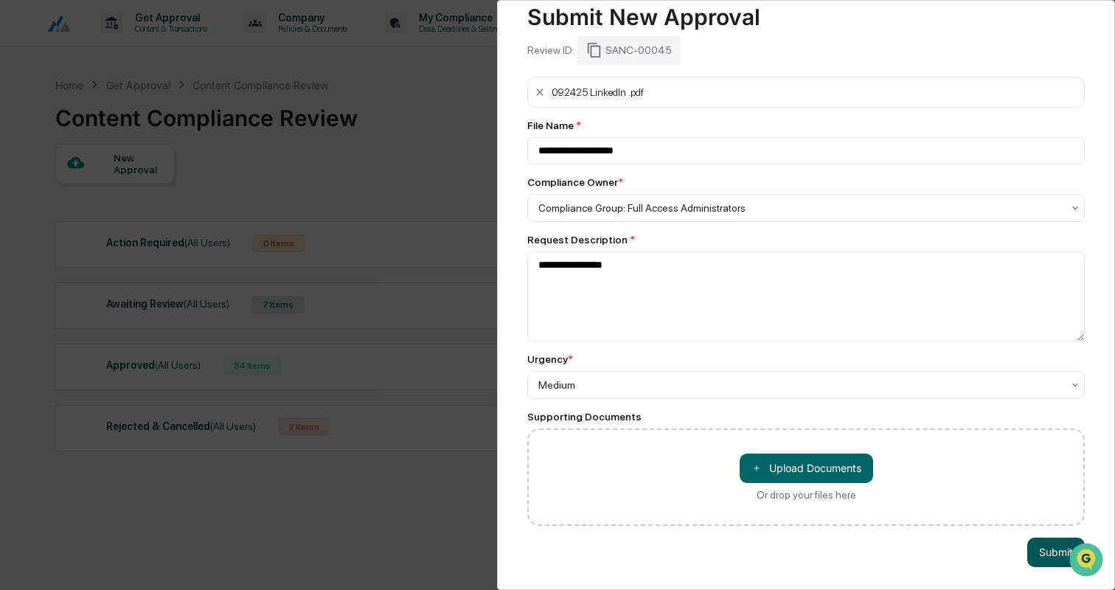
click at [1040, 549] on button "Submit" at bounding box center [1056, 552] width 58 height 29
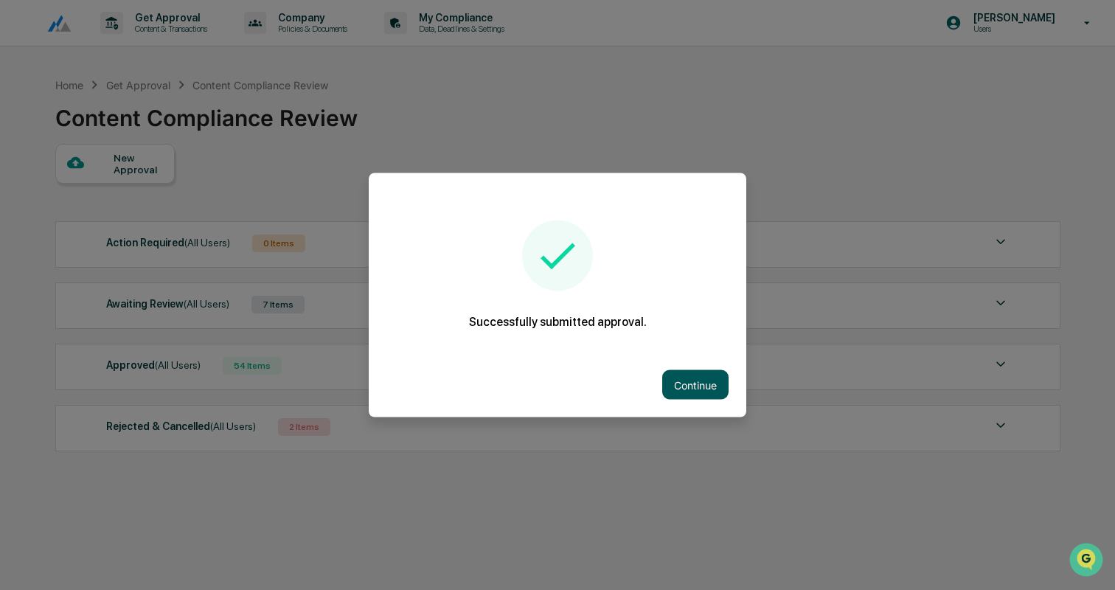
click at [695, 378] on button "Continue" at bounding box center [695, 384] width 66 height 29
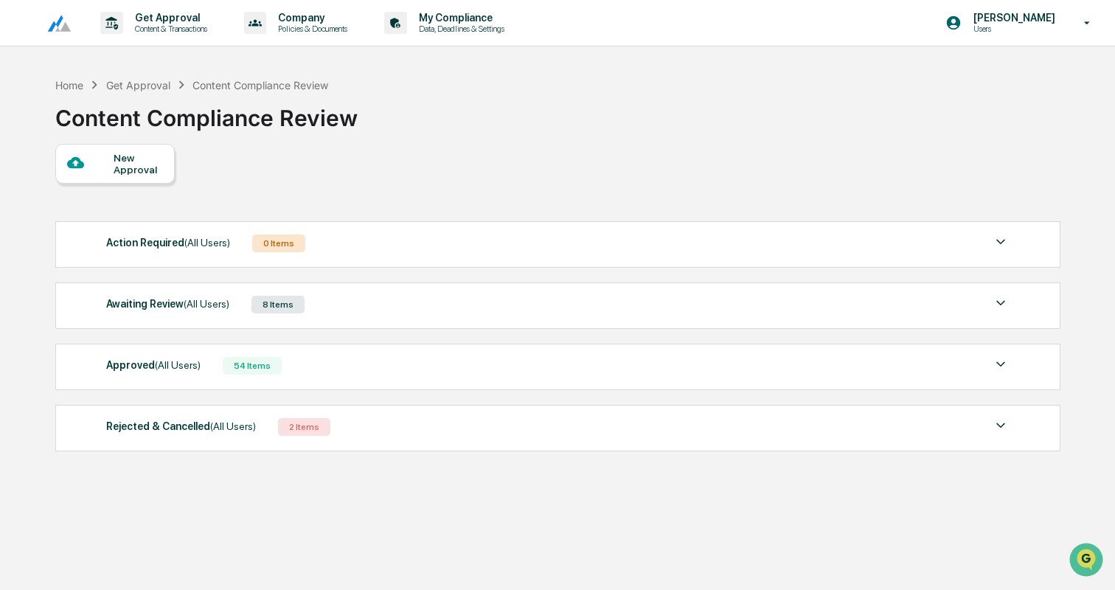
click at [345, 302] on div "Awaiting Review (All Users) 8 Items" at bounding box center [557, 304] width 903 height 21
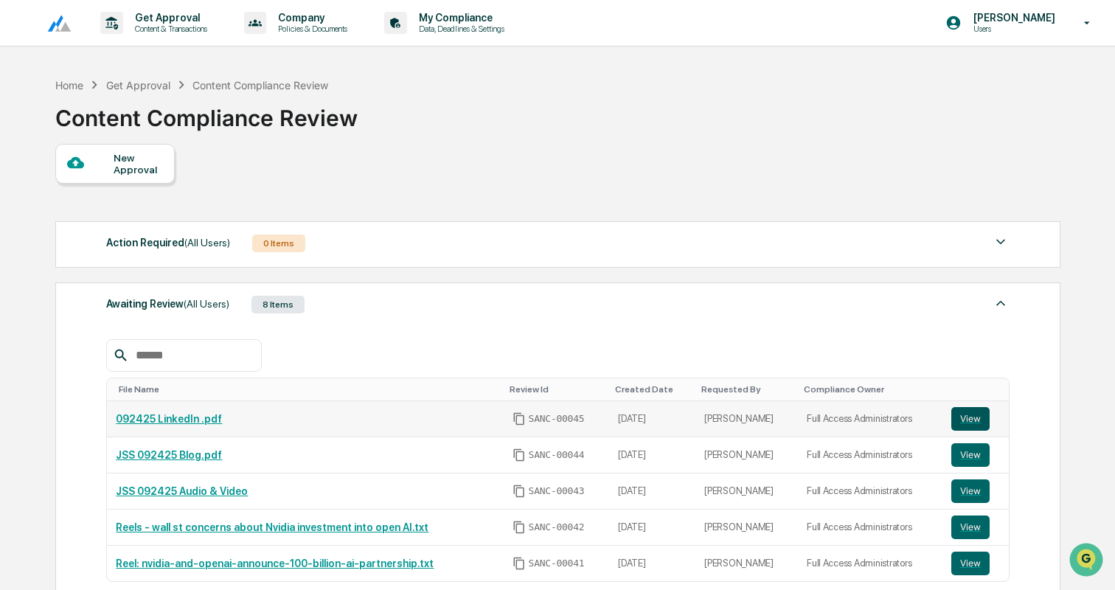
click at [969, 413] on button "View" at bounding box center [970, 419] width 38 height 24
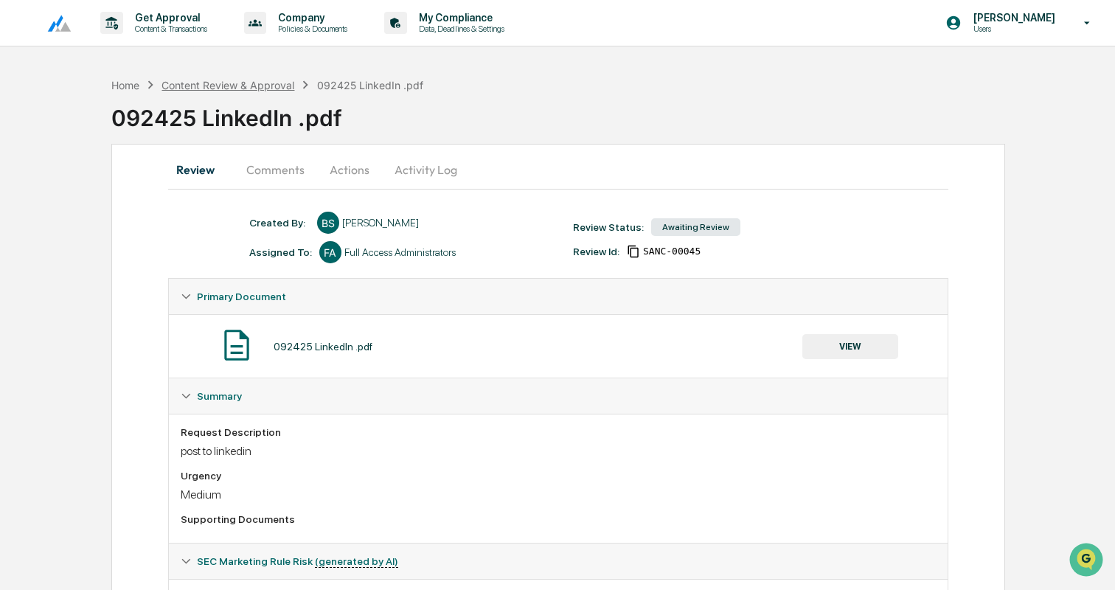
click at [228, 83] on div "Content Review & Approval" at bounding box center [227, 85] width 133 height 13
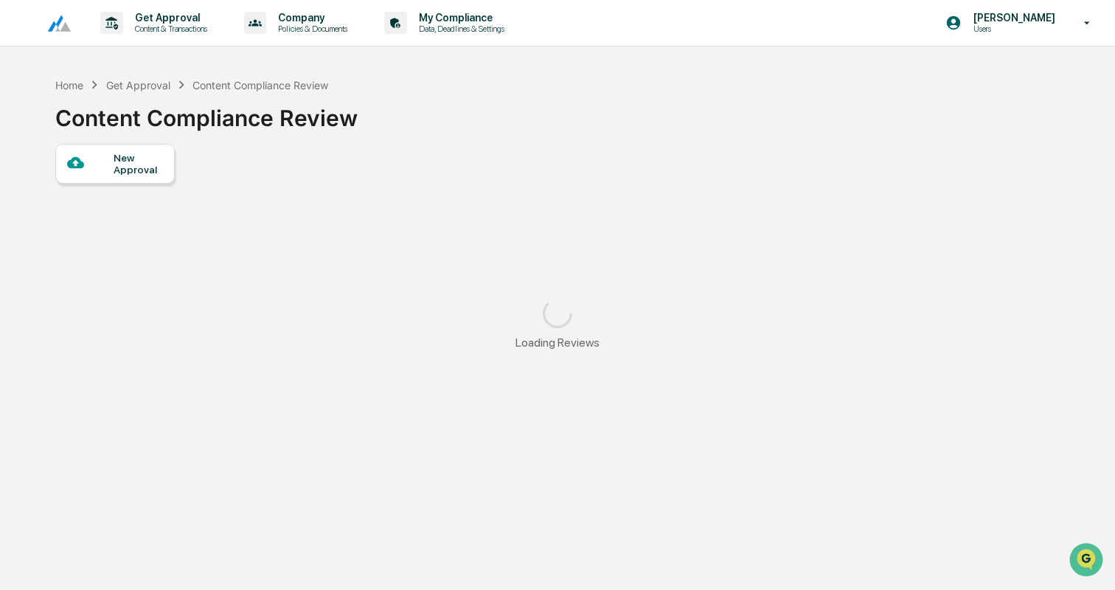
click at [145, 168] on div "New Approval" at bounding box center [138, 164] width 49 height 24
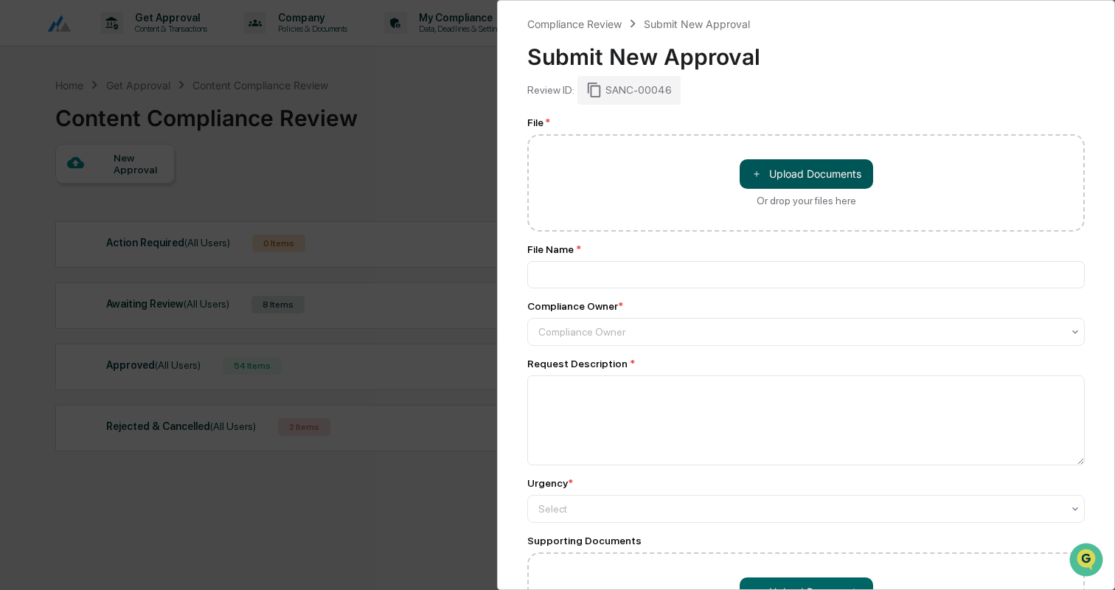
click at [832, 178] on button "＋ Upload Documents" at bounding box center [806, 173] width 133 height 29
type input "**********"
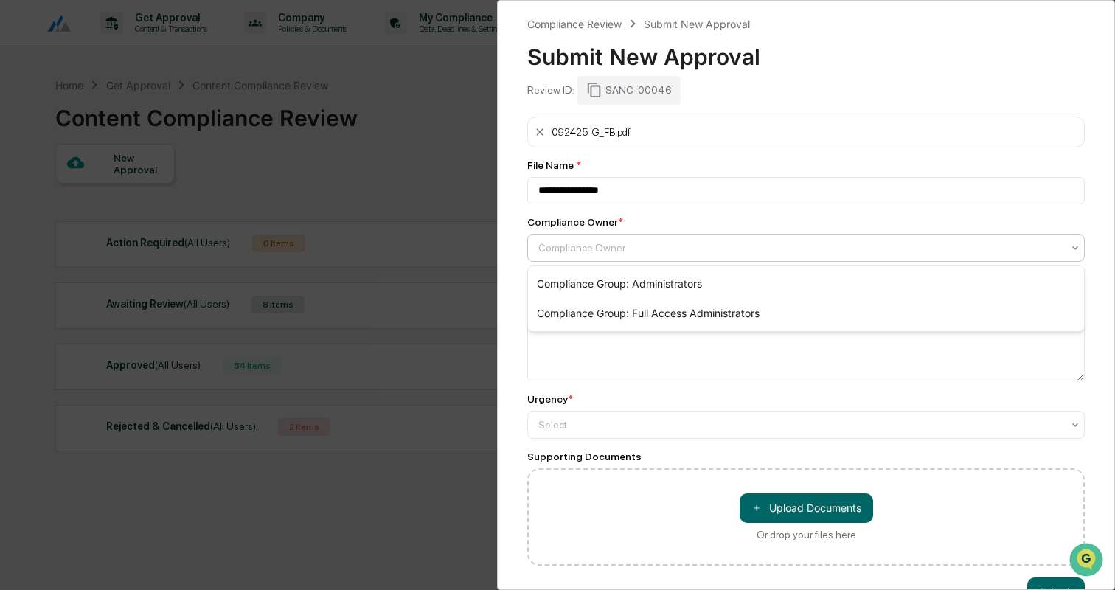
click at [618, 254] on div at bounding box center [800, 247] width 524 height 15
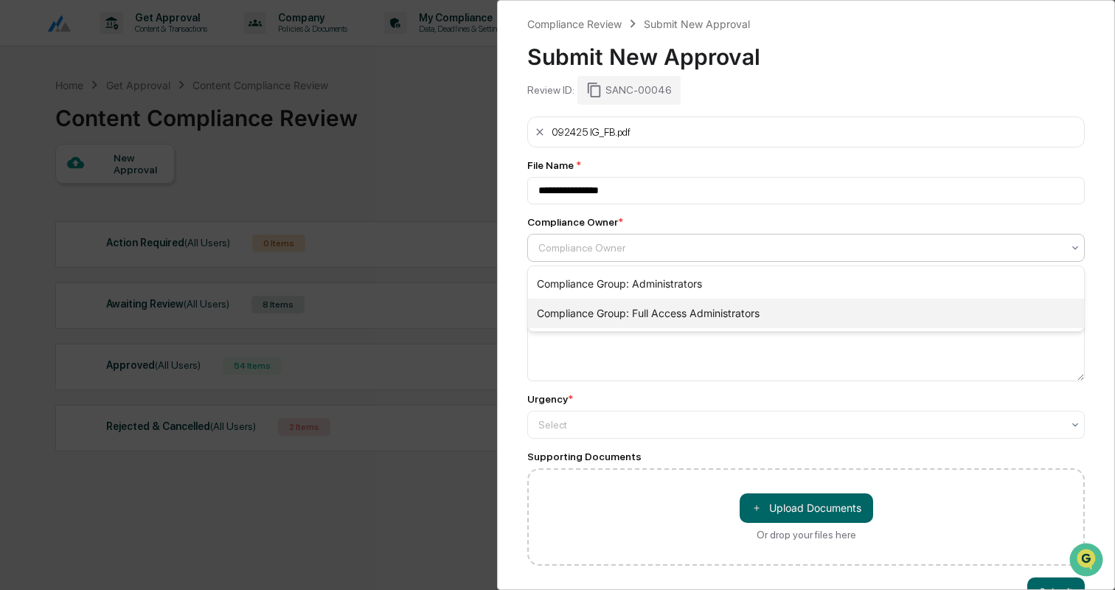
click at [620, 305] on div "Compliance Group: Full Access Administrators" at bounding box center [806, 313] width 556 height 29
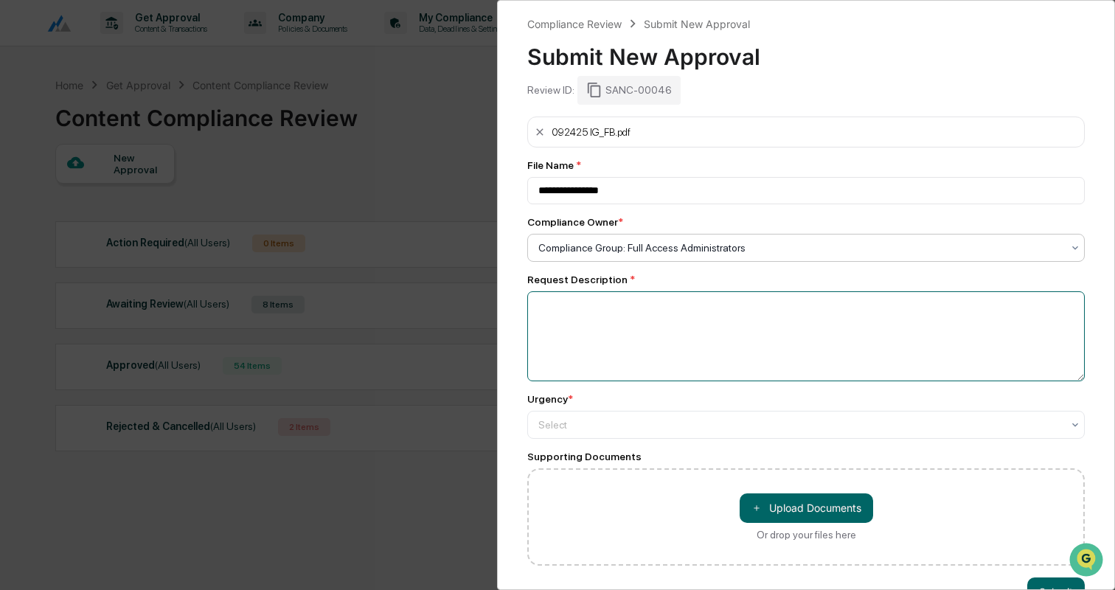
click at [620, 305] on textarea at bounding box center [805, 336] width 557 height 90
type textarea "*"
type textarea "**********"
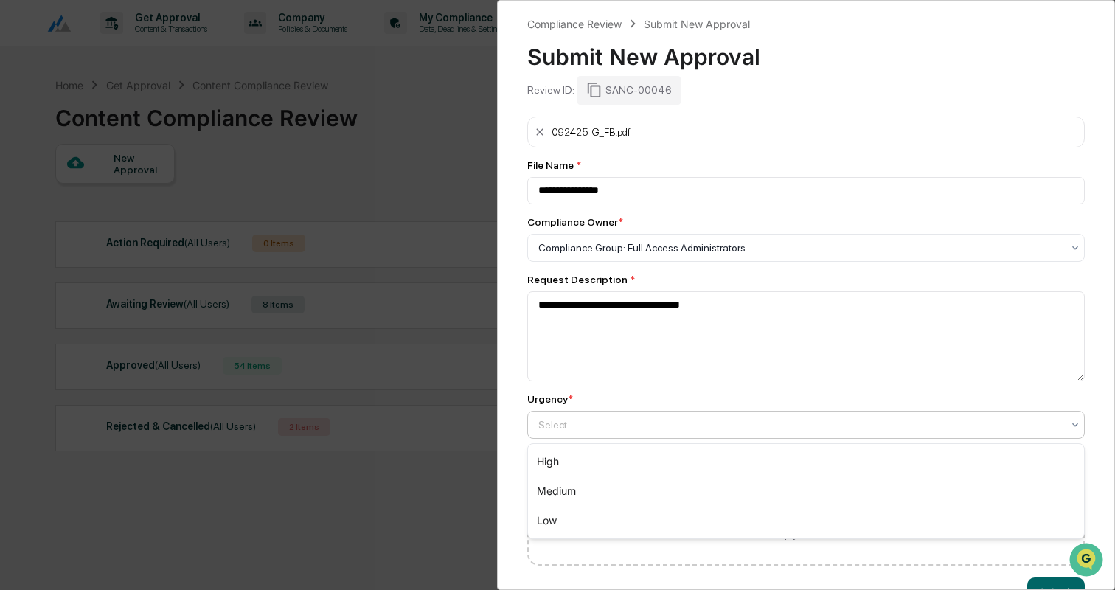
click at [578, 414] on div "Select" at bounding box center [805, 425] width 557 height 28
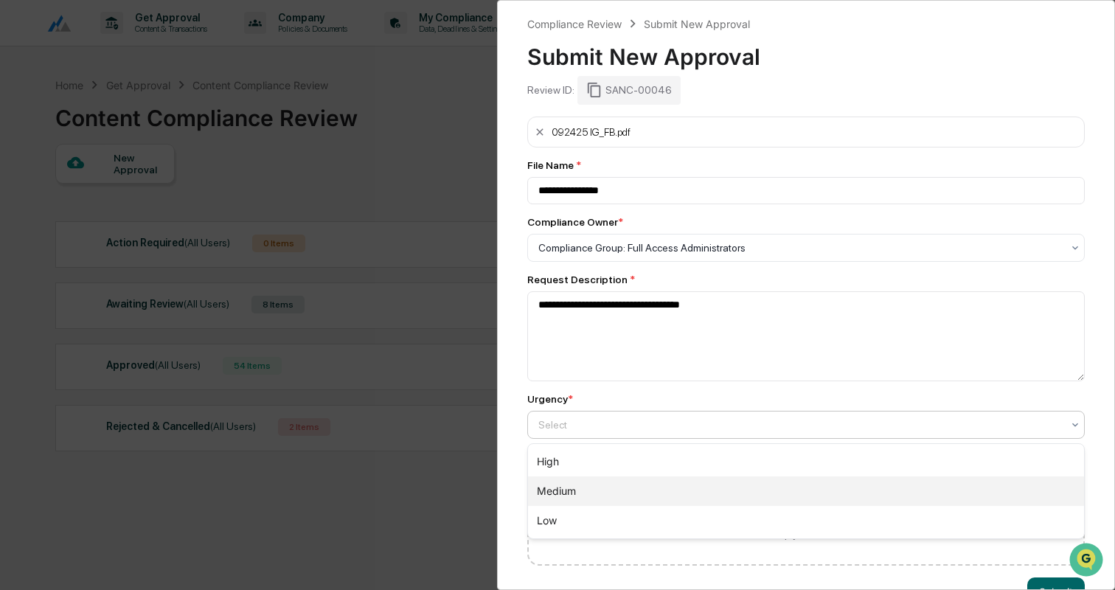
click at [566, 484] on div "Medium" at bounding box center [806, 490] width 556 height 29
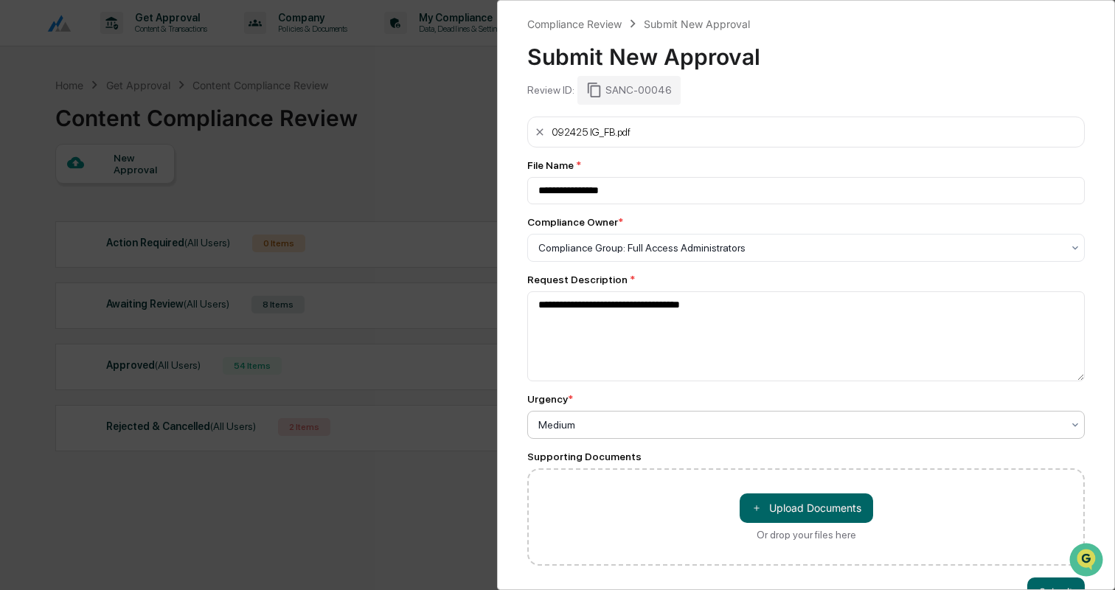
scroll to position [41, 0]
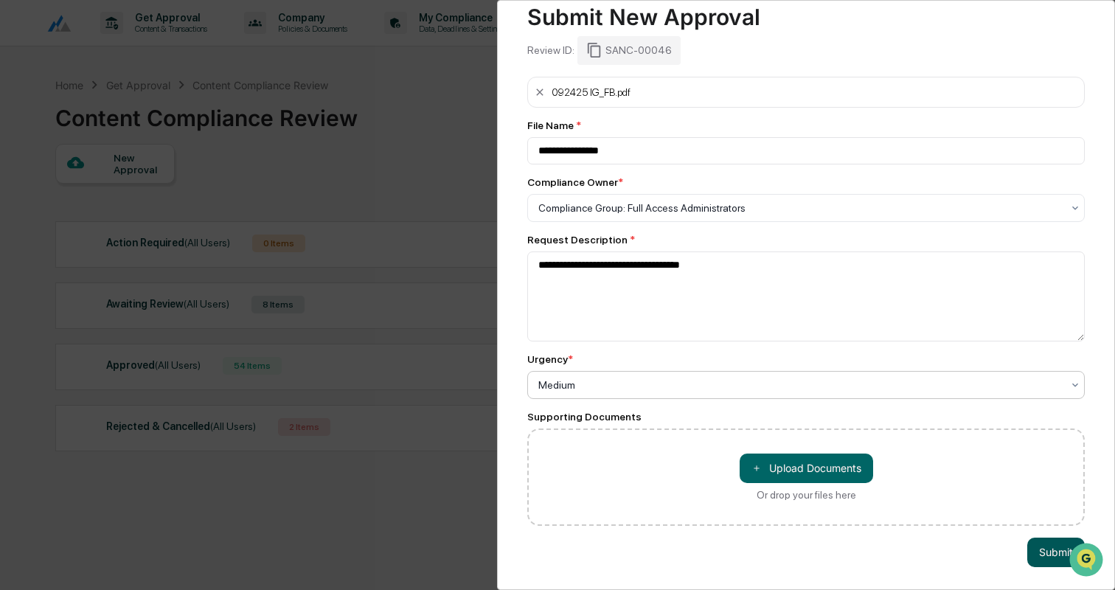
click at [1036, 561] on button "Submit" at bounding box center [1056, 552] width 58 height 29
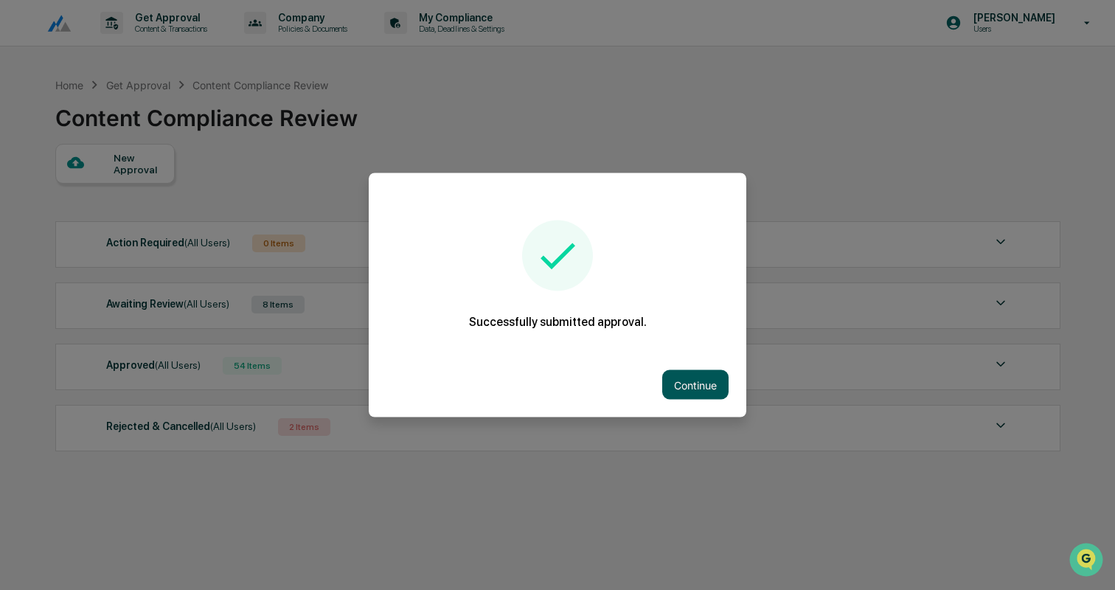
click at [692, 389] on button "Continue" at bounding box center [695, 384] width 66 height 29
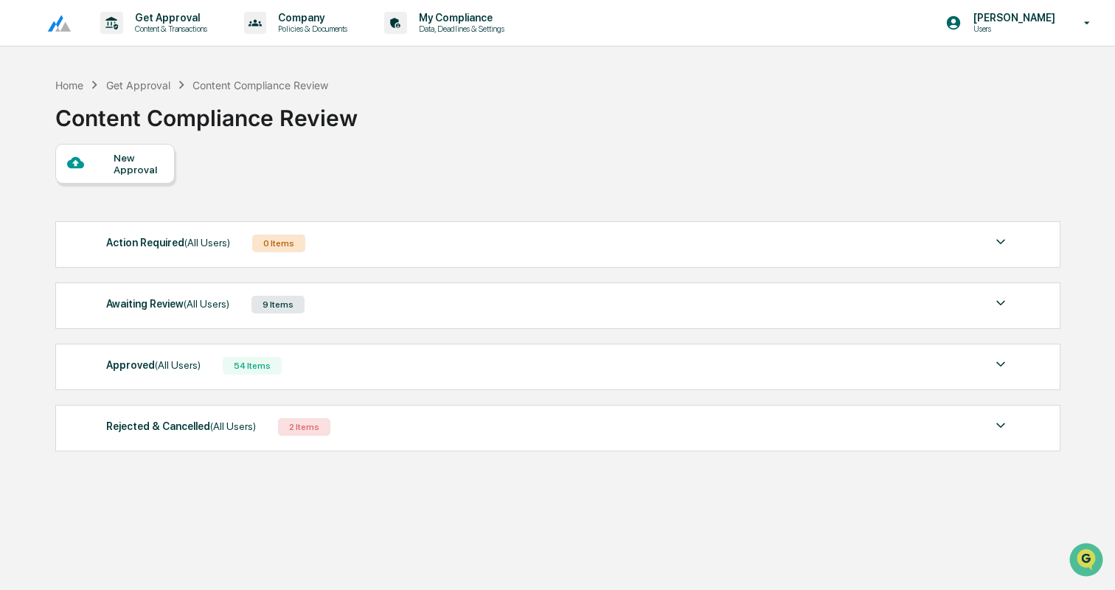
click at [396, 300] on div "Awaiting Review (All Users) 9 Items" at bounding box center [557, 304] width 903 height 21
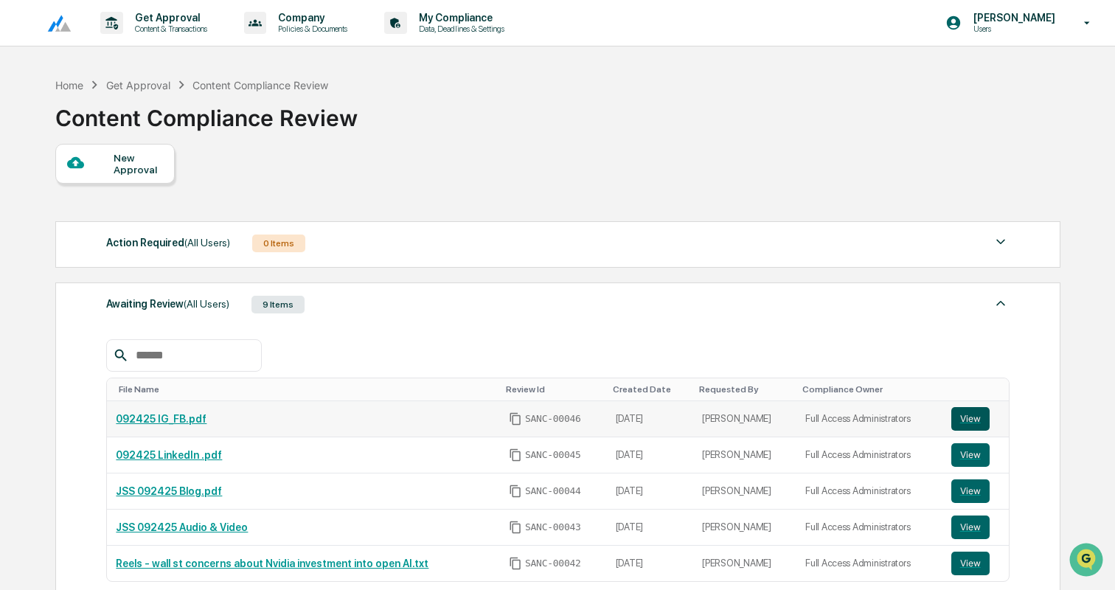
click at [970, 420] on button "View" at bounding box center [970, 419] width 38 height 24
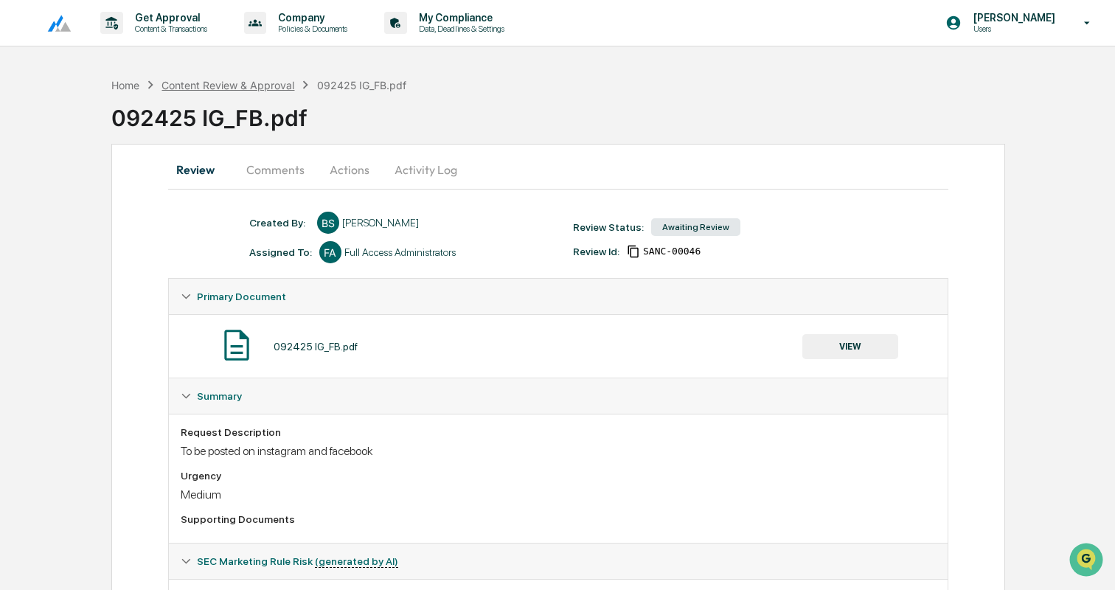
click at [204, 85] on div "Content Review & Approval" at bounding box center [227, 85] width 133 height 13
